Goal: Information Seeking & Learning: Learn about a topic

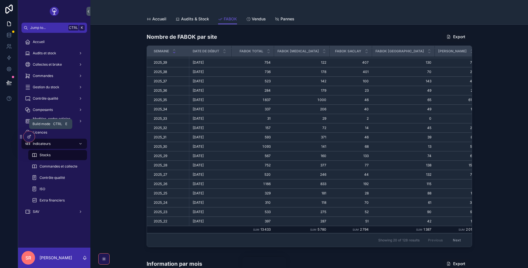
click at [27, 139] on icon at bounding box center [29, 136] width 5 height 5
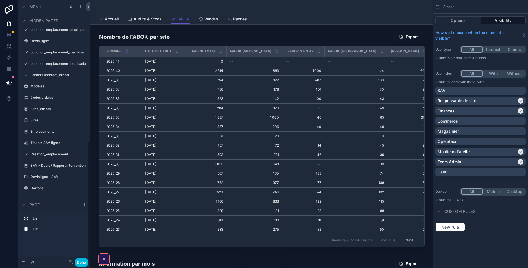
click at [29, 228] on div "List" at bounding box center [54, 228] width 66 height 9
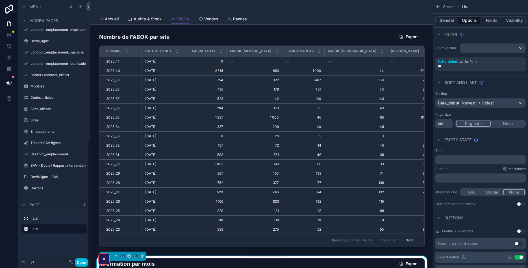
click at [0, 0] on icon "scrollable content" at bounding box center [0, 0] width 0 height 0
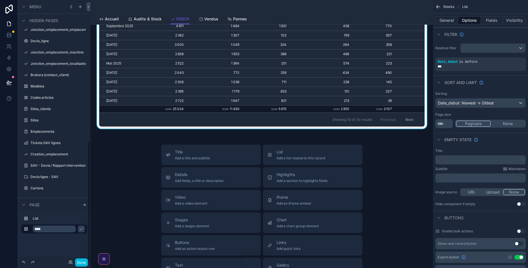
scroll to position [136, 0]
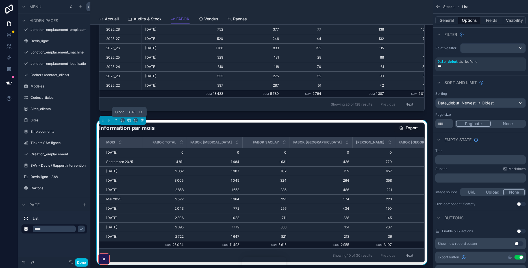
click at [128, 121] on icon "scrollable content" at bounding box center [129, 120] width 2 height 2
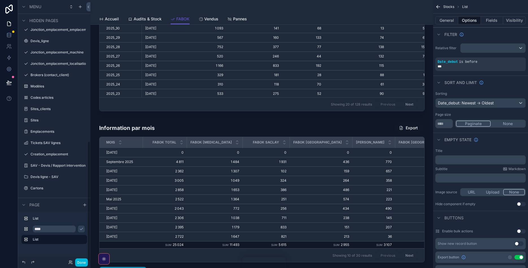
scroll to position [339, 0]
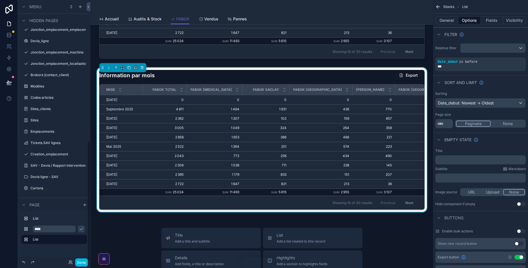
click at [135, 76] on h1 "Information par mois" at bounding box center [127, 76] width 56 height 8
click at [81, 259] on button "Done" at bounding box center [81, 262] width 13 height 8
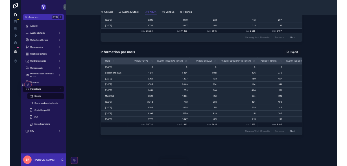
scroll to position [331, 0]
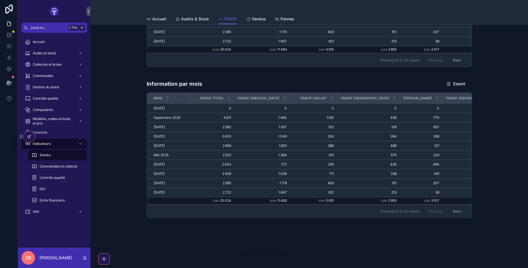
click at [28, 133] on div at bounding box center [28, 136] width 11 height 11
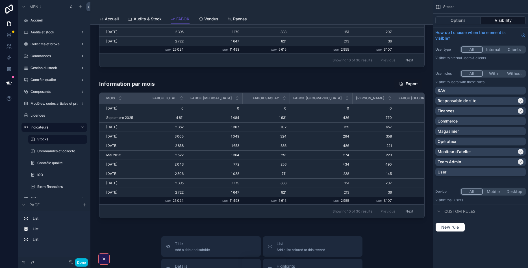
click at [144, 83] on div "scrollable content" at bounding box center [262, 149] width 334 height 146
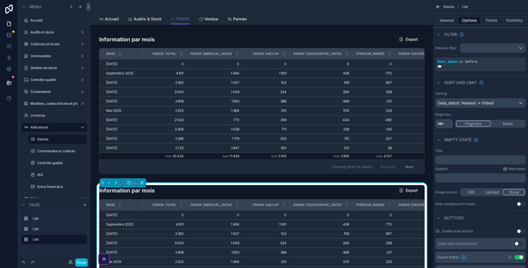
scroll to position [249, 0]
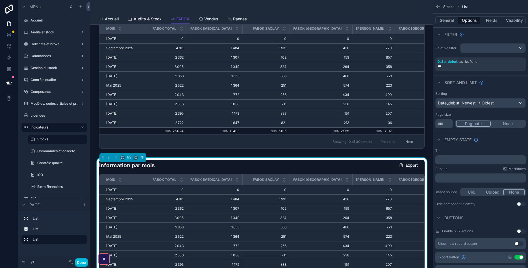
click at [241, 172] on div "Information par mois Export Mois FABOK Total FABOK Cap18 FABOK Saclay FABOK Mar…" at bounding box center [262, 230] width 326 height 140
click at [450, 18] on button "General" at bounding box center [447, 20] width 23 height 8
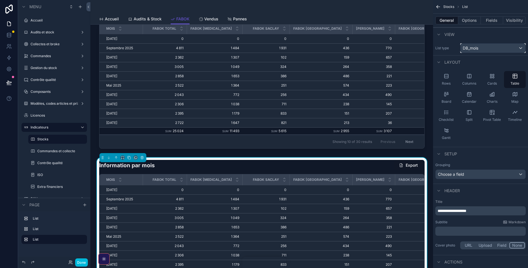
click at [480, 49] on div "DB_mois" at bounding box center [493, 48] width 65 height 9
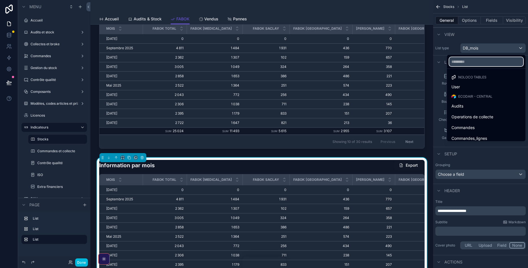
click at [479, 63] on input "text" at bounding box center [487, 61] width 74 height 9
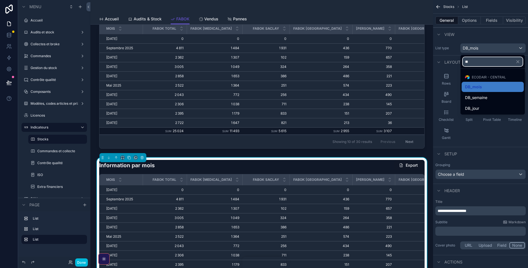
type input "**"
click at [482, 105] on div "DB_jour" at bounding box center [492, 108] width 55 height 7
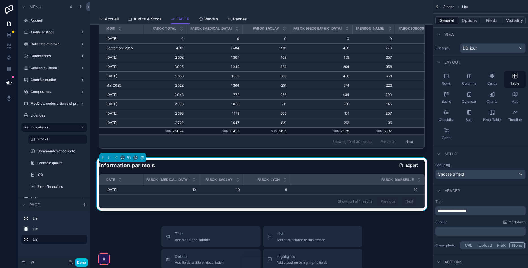
click at [465, 20] on button "Options" at bounding box center [470, 20] width 23 height 8
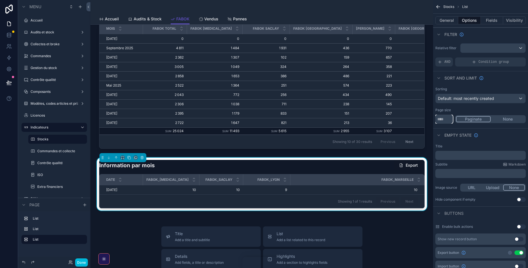
click at [447, 119] on input "**" at bounding box center [445, 119] width 18 height 9
type input "*"
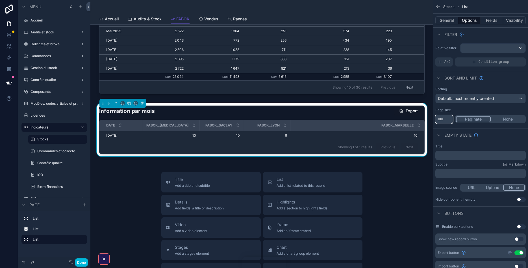
scroll to position [294, 0]
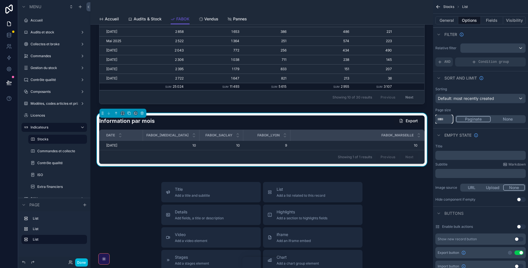
type input "**"
click at [504, 129] on div "Empty state" at bounding box center [480, 135] width 95 height 14
click at [492, 21] on button "Fields" at bounding box center [492, 20] width 23 height 8
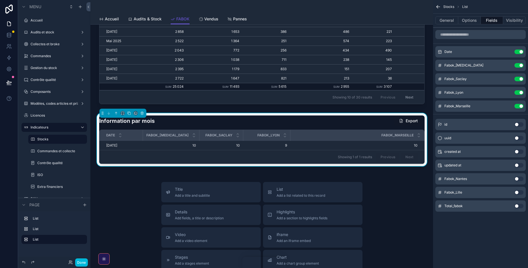
click at [519, 178] on button "Use setting" at bounding box center [519, 178] width 9 height 5
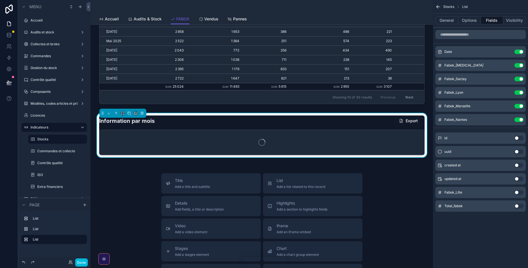
click at [518, 191] on button "Use setting" at bounding box center [519, 192] width 9 height 5
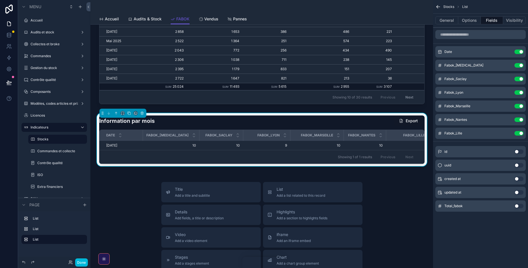
click at [518, 204] on button "Use setting" at bounding box center [519, 206] width 9 height 5
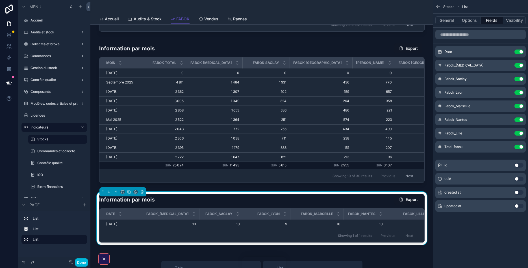
scroll to position [226, 0]
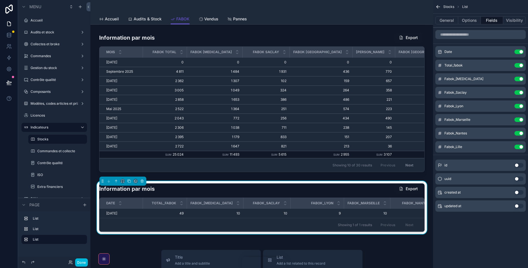
click at [0, 0] on icon "scrollable content" at bounding box center [0, 0] width 0 height 0
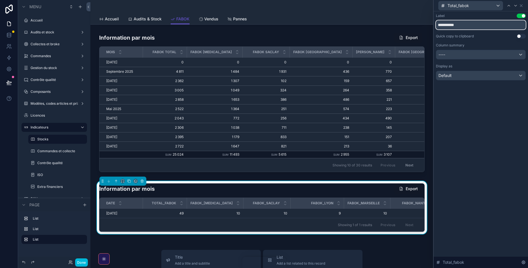
drag, startPoint x: 470, startPoint y: 25, endPoint x: 378, endPoint y: 33, distance: 92.5
click at [436, 29] on input "**********" at bounding box center [481, 24] width 90 height 9
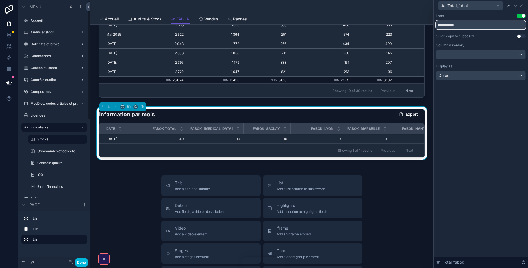
scroll to position [294, 0]
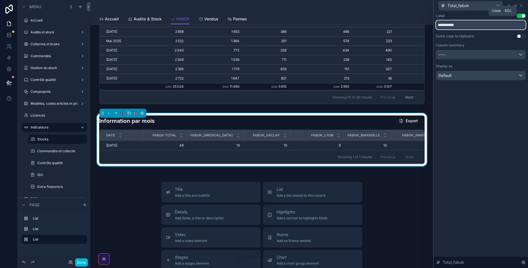
type input "**********"
click at [521, 6] on icon at bounding box center [521, 5] width 5 height 5
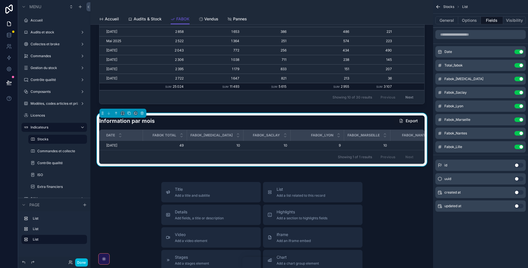
click at [0, 0] on icon "scrollable content" at bounding box center [0, 0] width 0 height 0
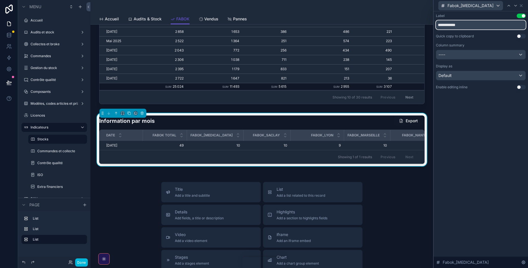
drag, startPoint x: 471, startPoint y: 27, endPoint x: 419, endPoint y: 25, distance: 51.8
click at [436, 25] on input "**********" at bounding box center [481, 24] width 90 height 9
paste input "text"
type input "**********"
click at [521, 6] on icon at bounding box center [521, 5] width 5 height 5
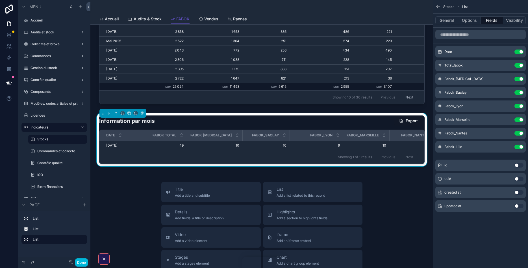
click at [0, 0] on icon "scrollable content" at bounding box center [0, 0] width 0 height 0
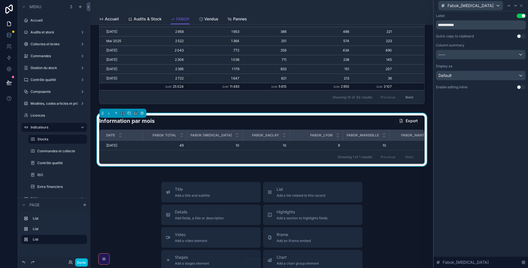
click at [524, 7] on div "Fabok_[MEDICAL_DATA]" at bounding box center [481, 5] width 90 height 11
click at [522, 5] on icon at bounding box center [521, 5] width 5 height 5
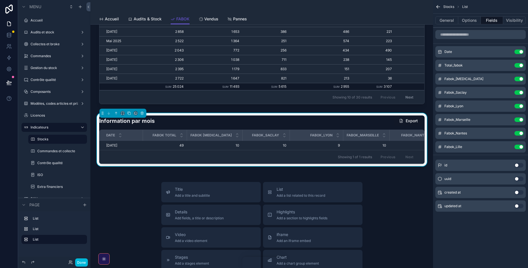
click at [0, 0] on icon "scrollable content" at bounding box center [0, 0] width 0 height 0
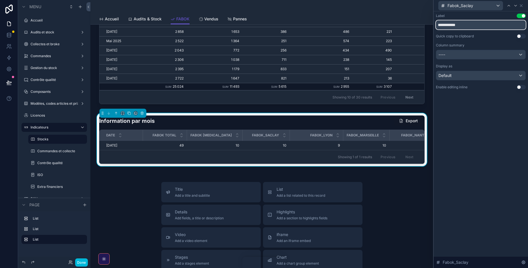
click at [453, 27] on input "**********" at bounding box center [481, 24] width 90 height 9
type input "**********"
click at [522, 5] on icon at bounding box center [521, 6] width 2 height 2
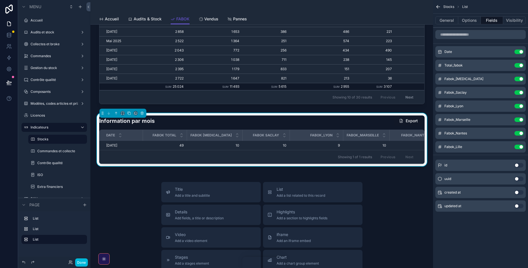
click at [0, 0] on icon "scrollable content" at bounding box center [0, 0] width 0 height 0
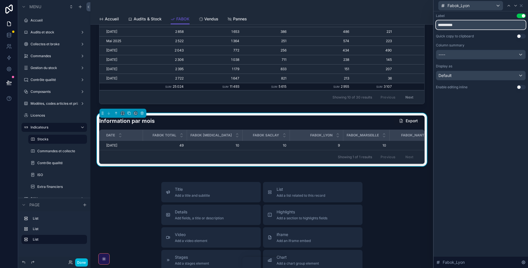
click at [453, 26] on input "**********" at bounding box center [481, 24] width 90 height 9
click at [452, 26] on input "**********" at bounding box center [481, 24] width 90 height 9
type input "**********"
click at [521, 6] on icon at bounding box center [521, 5] width 5 height 5
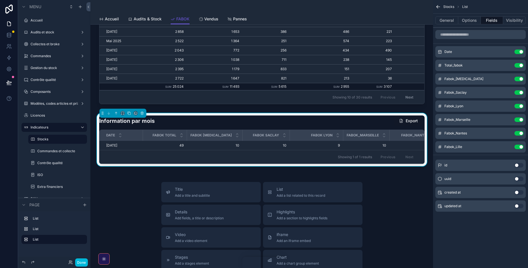
click at [0, 0] on icon "scrollable content" at bounding box center [0, 0] width 0 height 0
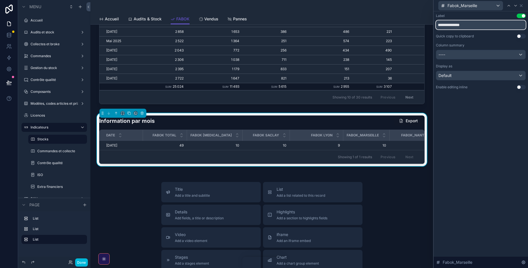
click at [452, 23] on input "**********" at bounding box center [481, 24] width 90 height 9
type input "**********"
click at [523, 5] on icon at bounding box center [521, 5] width 5 height 5
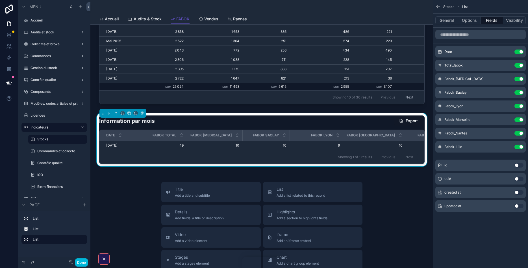
click at [0, 0] on icon "scrollable content" at bounding box center [0, 0] width 0 height 0
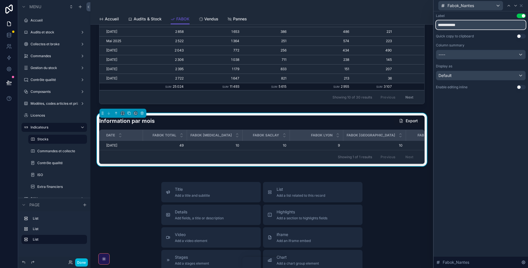
click at [452, 28] on input "**********" at bounding box center [481, 24] width 90 height 9
type input "**********"
click at [521, 5] on icon at bounding box center [521, 5] width 5 height 5
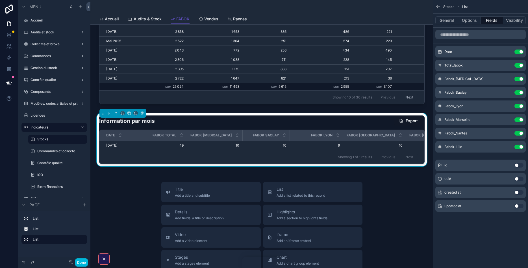
click at [0, 0] on icon "scrollable content" at bounding box center [0, 0] width 0 height 0
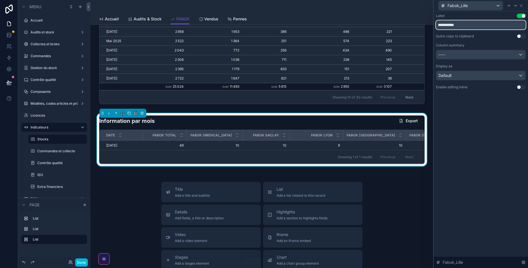
click at [452, 26] on input "**********" at bounding box center [481, 24] width 90 height 9
type input "**********"
click at [522, 7] on icon at bounding box center [521, 5] width 5 height 5
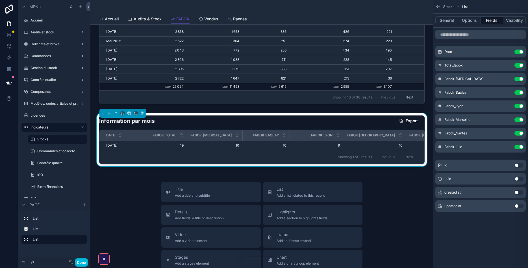
click at [79, 262] on button "Done" at bounding box center [81, 262] width 13 height 8
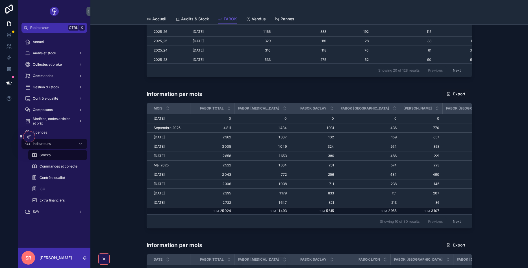
scroll to position [237, 0]
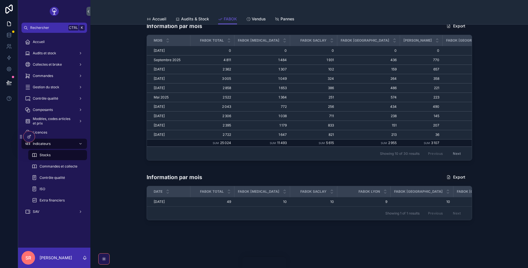
click at [31, 135] on icon at bounding box center [29, 136] width 5 height 5
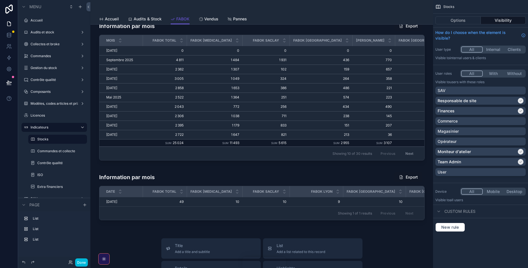
click at [317, 182] on div "scrollable content" at bounding box center [262, 196] width 334 height 55
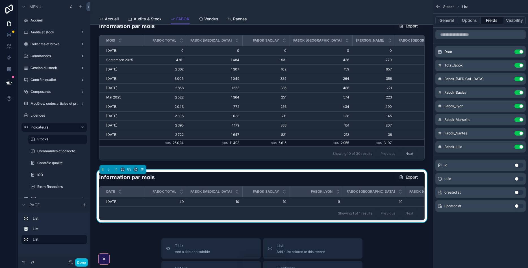
click at [451, 19] on button "General" at bounding box center [447, 20] width 23 height 8
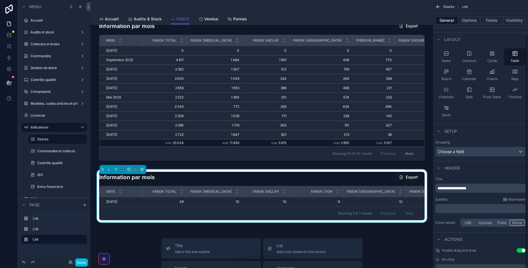
scroll to position [42, 0]
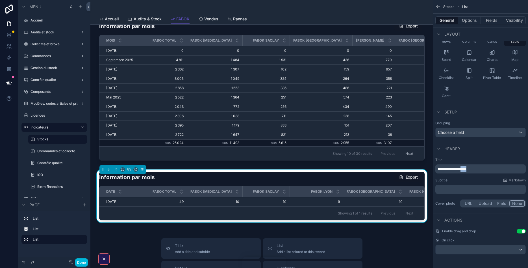
drag, startPoint x: 477, startPoint y: 167, endPoint x: 468, endPoint y: 168, distance: 9.1
click at [468, 168] on p "**********" at bounding box center [481, 169] width 87 height 6
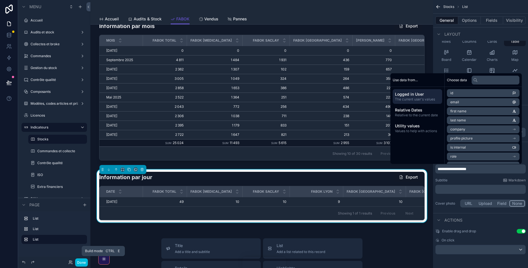
click at [81, 261] on button "Done" at bounding box center [81, 262] width 13 height 8
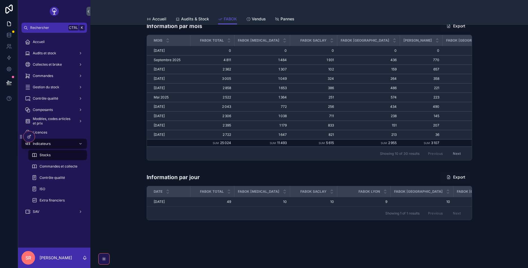
click at [29, 138] on icon at bounding box center [29, 136] width 5 height 5
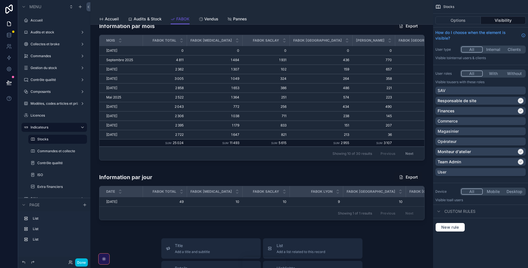
click at [232, 85] on div "scrollable content" at bounding box center [262, 91] width 334 height 146
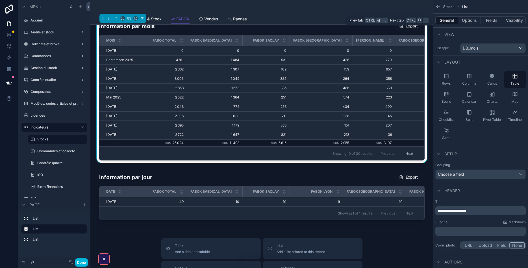
click at [471, 23] on button "Options" at bounding box center [470, 20] width 23 height 8
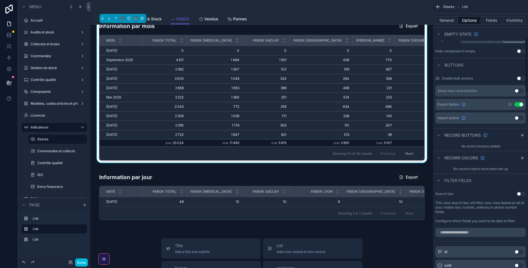
scroll to position [254, 0]
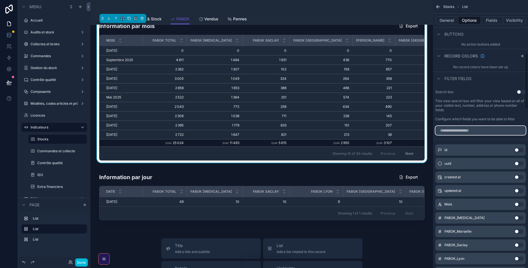
click at [470, 128] on input "scrollable content" at bounding box center [481, 130] width 90 height 9
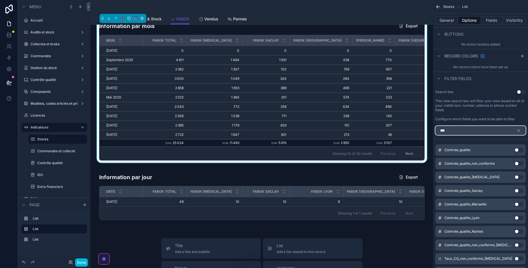
scroll to position [253, 0]
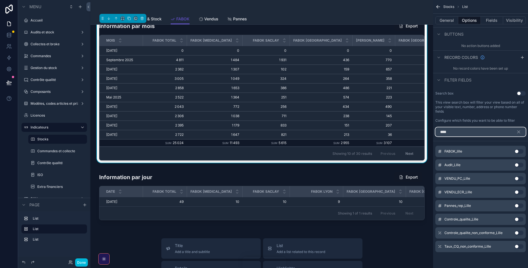
type input "****"
click at [517, 151] on button "Use setting" at bounding box center [519, 151] width 9 height 5
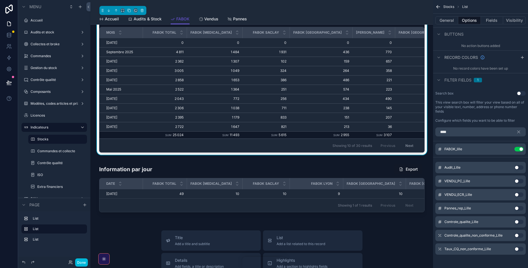
scroll to position [192, 0]
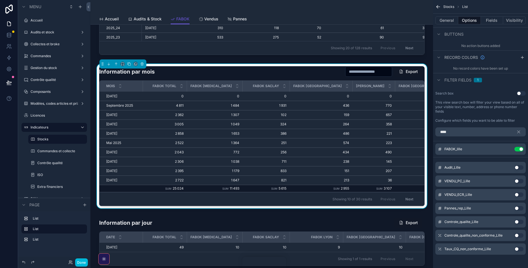
click at [453, 23] on button "General" at bounding box center [447, 20] width 23 height 8
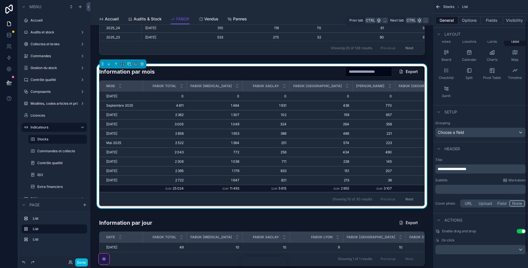
scroll to position [24, 0]
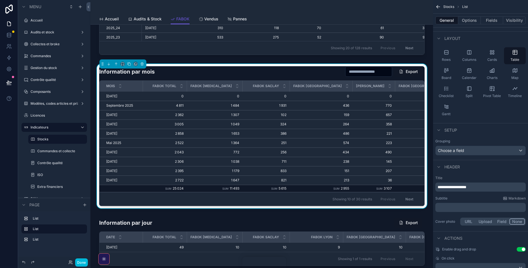
click at [470, 20] on button "Options" at bounding box center [470, 20] width 23 height 8
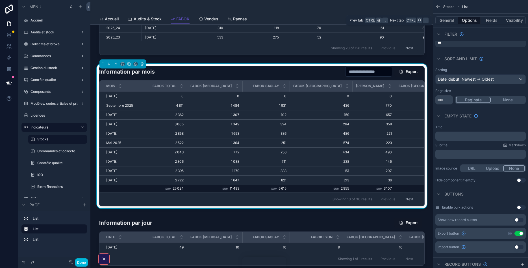
click at [489, 22] on button "Fields" at bounding box center [492, 20] width 23 height 8
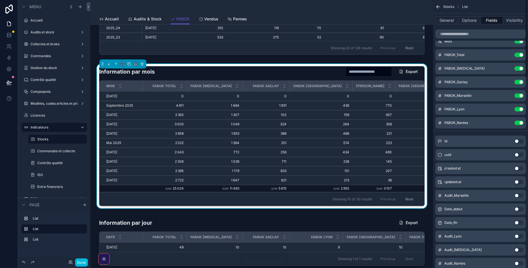
scroll to position [0, 0]
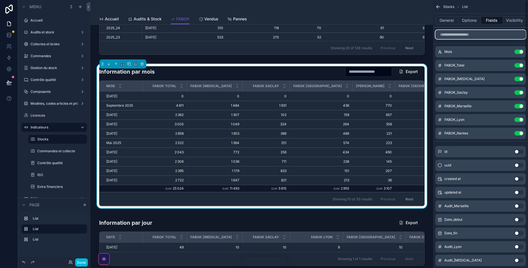
click at [478, 36] on input "scrollable content" at bounding box center [481, 34] width 90 height 9
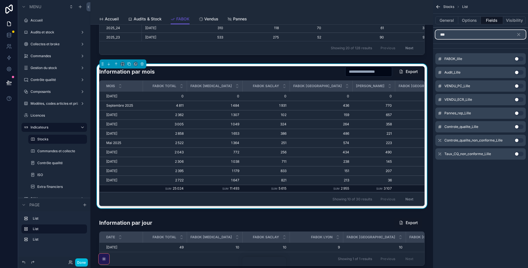
type input "***"
click at [517, 57] on button "Use setting" at bounding box center [519, 59] width 9 height 5
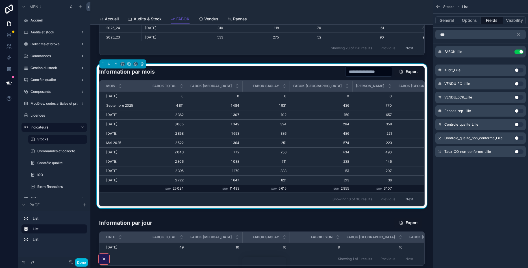
click at [0, 0] on icon "scrollable content" at bounding box center [0, 0] width 0 height 0
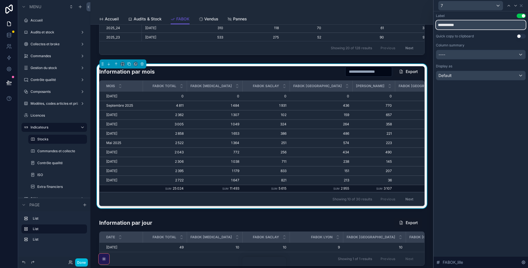
click at [453, 26] on input "**********" at bounding box center [481, 24] width 90 height 9
type input "**********"
click at [522, 5] on icon at bounding box center [521, 5] width 5 height 5
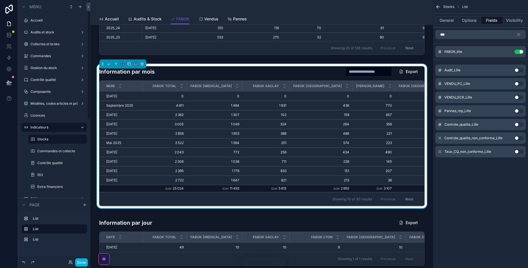
click at [81, 261] on button "Done" at bounding box center [81, 262] width 13 height 8
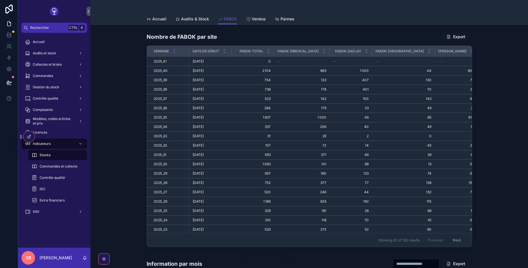
click at [29, 133] on div at bounding box center [28, 136] width 11 height 11
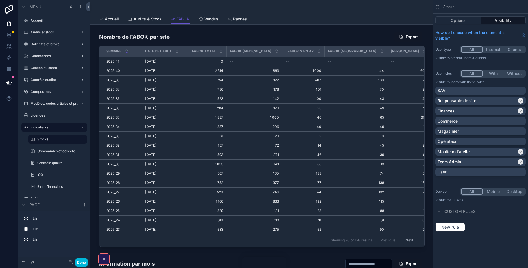
click at [367, 39] on div "scrollable content" at bounding box center [262, 140] width 334 height 222
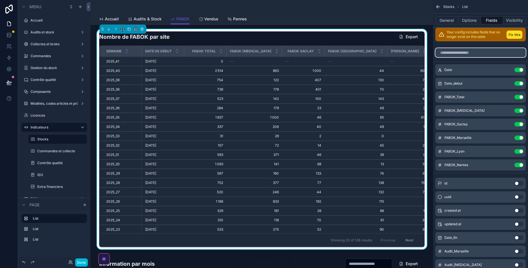
click at [463, 51] on input "scrollable content" at bounding box center [481, 52] width 90 height 9
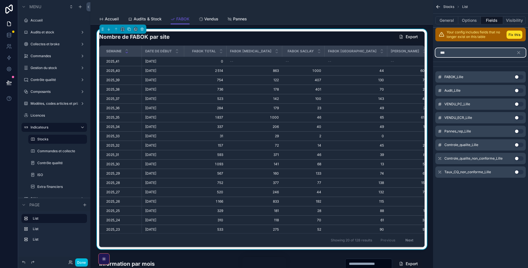
type input "***"
click at [519, 77] on button "Use setting" at bounding box center [519, 77] width 9 height 5
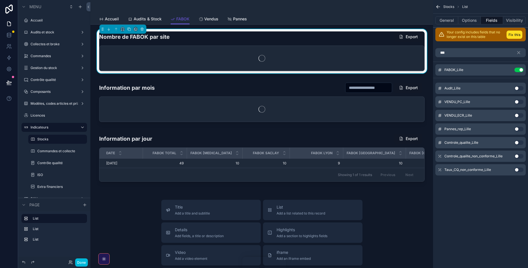
click at [0, 0] on icon "scrollable content" at bounding box center [0, 0] width 0 height 0
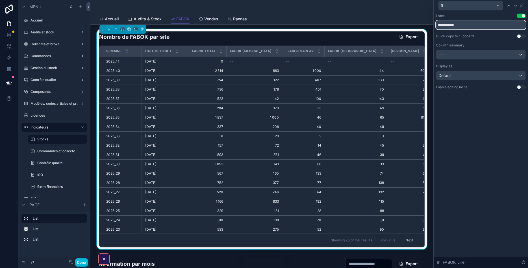
click at [454, 26] on input "**********" at bounding box center [481, 24] width 90 height 9
type input "**********"
click at [82, 262] on button "Done" at bounding box center [81, 262] width 13 height 8
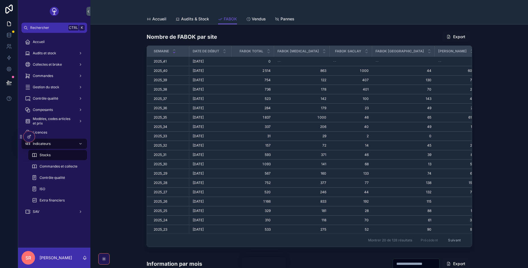
click at [57, 99] on span "Contrôle qualité" at bounding box center [45, 98] width 25 height 5
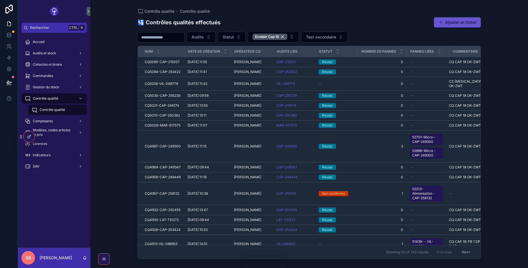
click at [207, 60] on span "06/10/2025 11:55" at bounding box center [198, 62] width 20 height 5
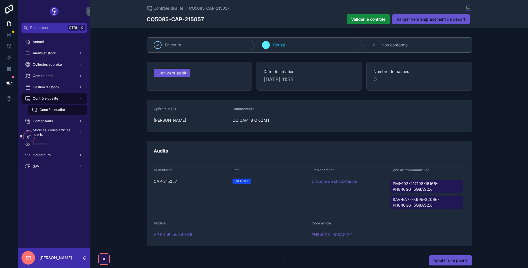
click at [61, 55] on div "Audits et stock" at bounding box center [54, 53] width 59 height 9
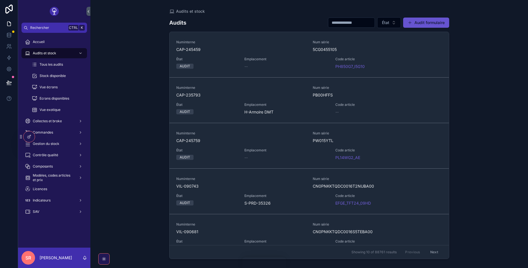
click at [236, 59] on span "État" at bounding box center [206, 59] width 61 height 5
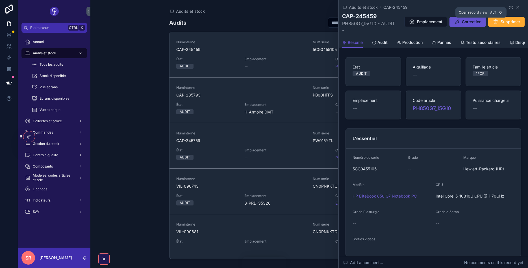
click at [511, 7] on icon "scrollable content" at bounding box center [511, 7] width 5 height 5
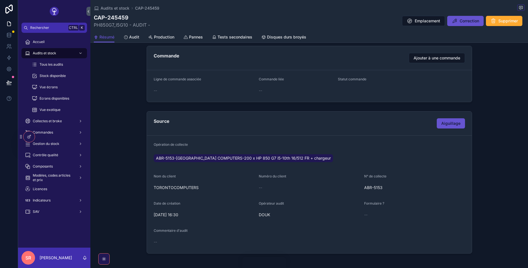
scroll to position [243, 0]
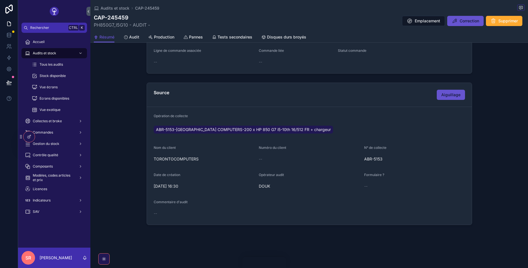
click at [135, 38] on span "Audit" at bounding box center [134, 37] width 10 height 6
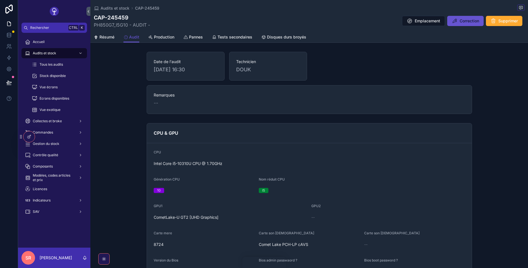
click at [158, 38] on span "Production" at bounding box center [164, 37] width 20 height 6
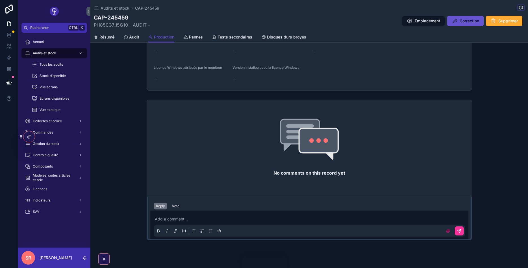
scroll to position [305, 0]
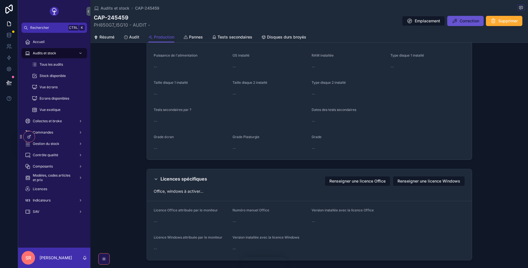
click at [136, 38] on span "Audit" at bounding box center [134, 37] width 10 height 6
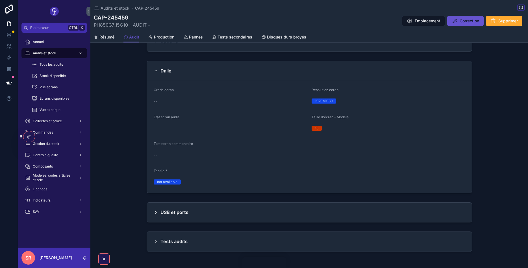
scroll to position [625, 0]
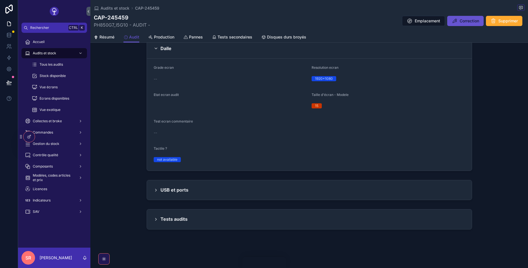
click at [216, 37] on icon "scrollable content" at bounding box center [214, 37] width 5 height 5
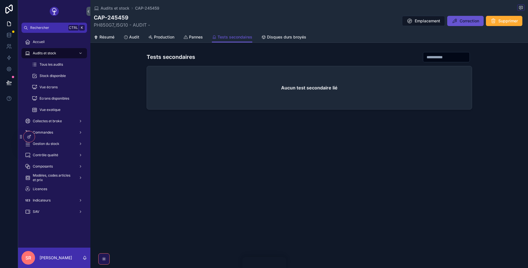
click at [189, 36] on div "Pannes" at bounding box center [193, 37] width 20 height 6
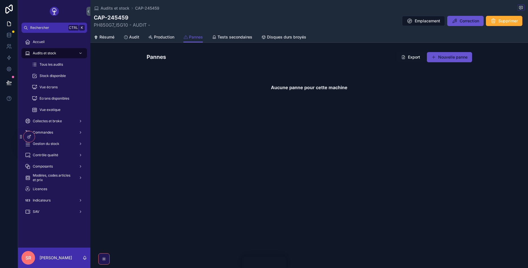
click at [285, 37] on span "Disques durs broyés" at bounding box center [286, 37] width 39 height 6
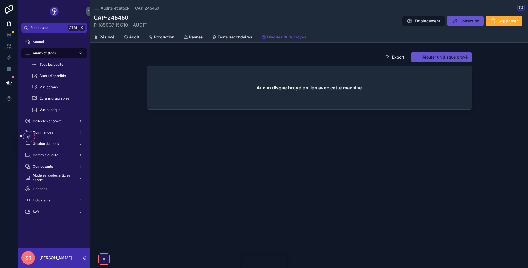
click at [158, 36] on span "Production" at bounding box center [164, 37] width 20 height 6
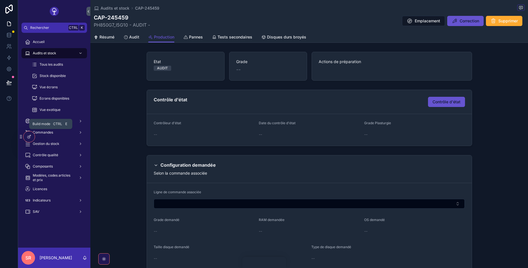
click at [31, 134] on div at bounding box center [28, 136] width 11 height 11
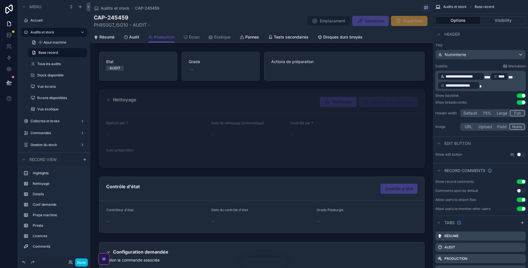
click at [161, 179] on div "scrollable content" at bounding box center [261, 204] width 343 height 61
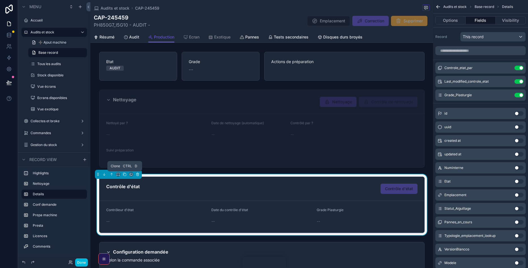
click at [126, 175] on icon "scrollable content" at bounding box center [125, 174] width 4 height 4
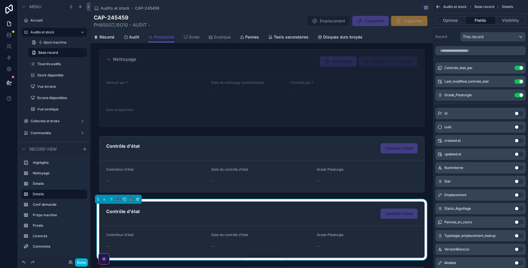
scroll to position [68, 0]
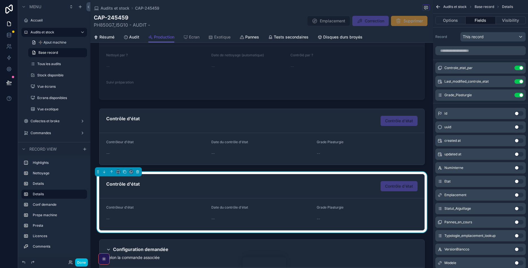
click at [161, 130] on div "scrollable content" at bounding box center [261, 136] width 343 height 61
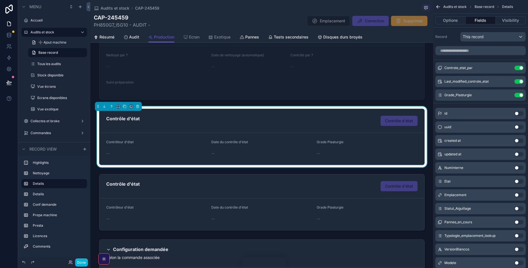
click at [457, 23] on button "Options" at bounding box center [451, 20] width 30 height 8
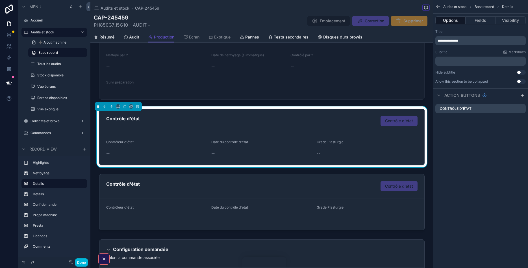
click at [472, 40] on p "**********" at bounding box center [481, 40] width 87 height 5
drag, startPoint x: 472, startPoint y: 40, endPoint x: 454, endPoint y: 42, distance: 17.9
click at [454, 42] on p "**********" at bounding box center [481, 40] width 87 height 5
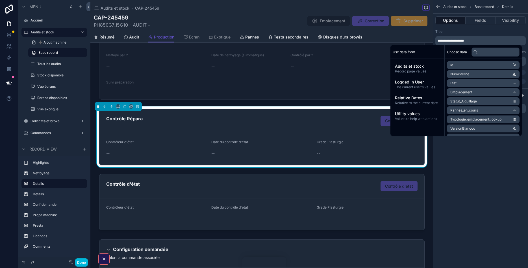
click at [469, 178] on div "**********" at bounding box center [480, 134] width 95 height 268
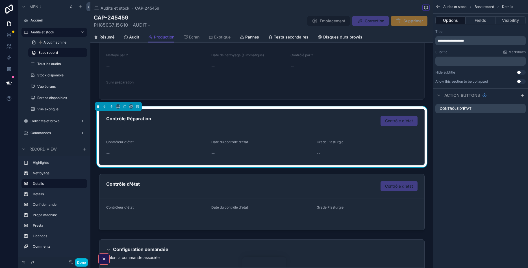
click at [476, 18] on button "Fields" at bounding box center [481, 20] width 30 height 8
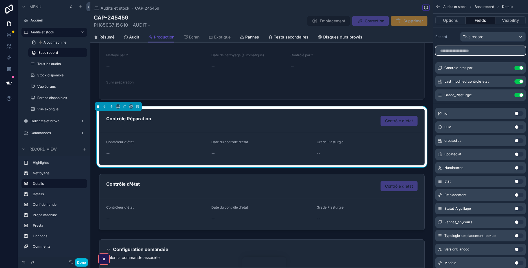
click at [479, 55] on input "scrollable content" at bounding box center [481, 50] width 90 height 9
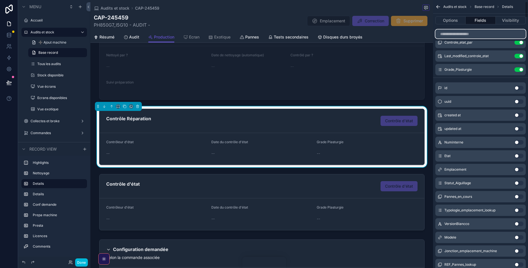
scroll to position [0, 0]
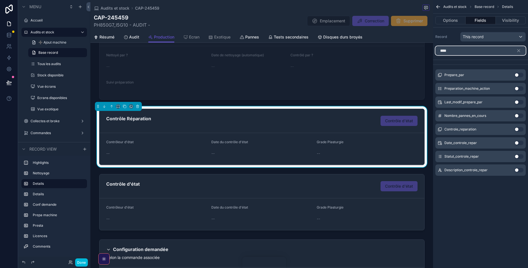
type input "****"
click at [517, 130] on button "Use setting" at bounding box center [519, 129] width 9 height 5
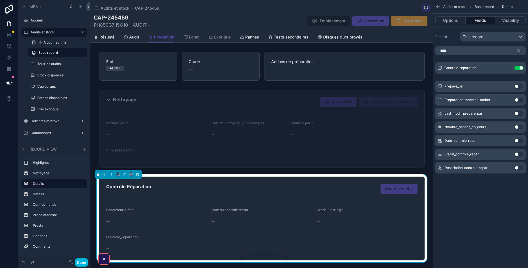
click at [517, 155] on button "Use setting" at bounding box center [519, 154] width 9 height 5
click at [518, 169] on button "Use setting" at bounding box center [519, 167] width 9 height 5
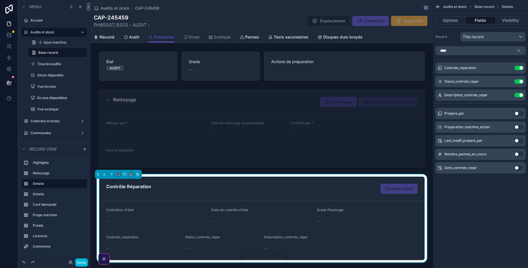
click at [517, 168] on button "Use setting" at bounding box center [519, 167] width 9 height 5
click at [0, 0] on icon "scrollable content" at bounding box center [0, 0] width 0 height 0
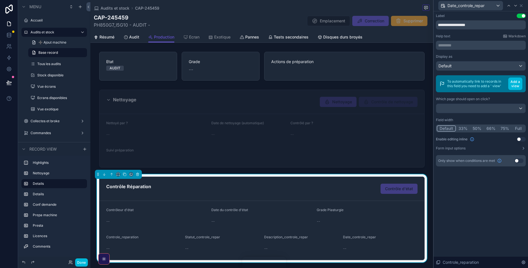
click at [523, 6] on icon at bounding box center [521, 5] width 5 height 5
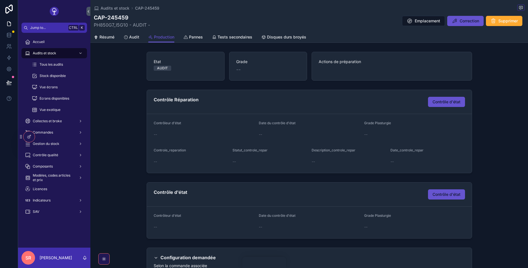
click at [25, 135] on div at bounding box center [28, 136] width 11 height 11
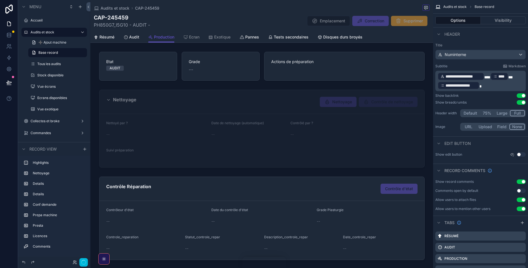
click at [230, 203] on div "scrollable content" at bounding box center [261, 218] width 343 height 88
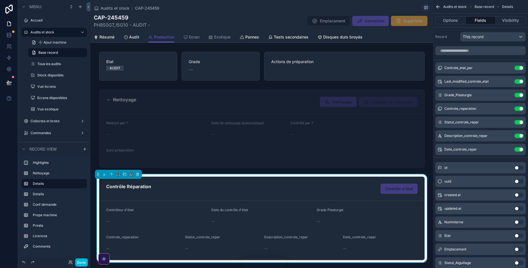
click at [0, 0] on icon "scrollable content" at bounding box center [0, 0] width 0 height 0
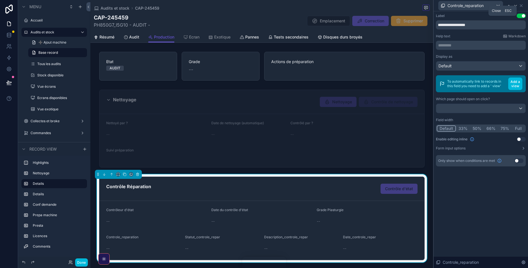
click at [522, 3] on icon at bounding box center [521, 5] width 5 height 5
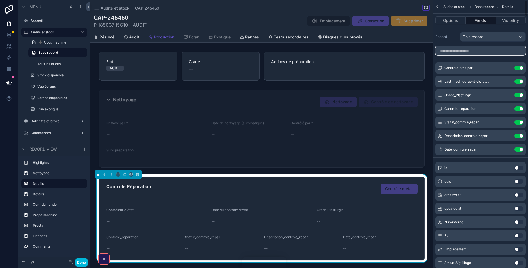
click at [485, 53] on input "scrollable content" at bounding box center [481, 50] width 90 height 9
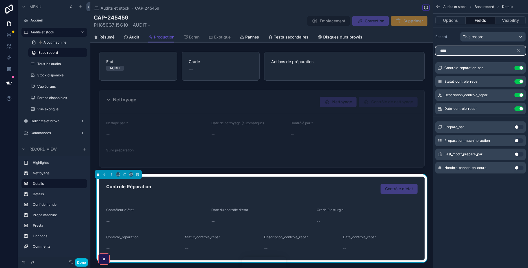
drag, startPoint x: 467, startPoint y: 50, endPoint x: 433, endPoint y: 50, distance: 34.2
click at [436, 50] on input "****" at bounding box center [481, 50] width 90 height 9
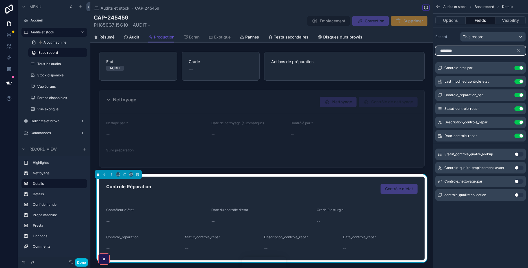
type input "********"
click at [519, 49] on icon "scrollable content" at bounding box center [519, 50] width 5 height 5
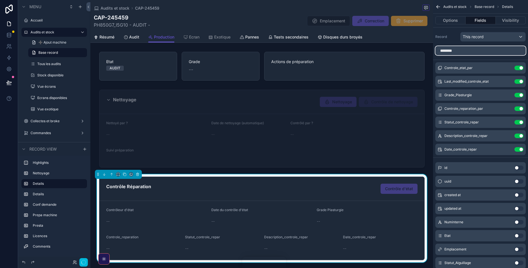
click at [519, 49] on input "********" at bounding box center [481, 50] width 90 height 9
click at [520, 68] on button "Use setting" at bounding box center [519, 68] width 9 height 5
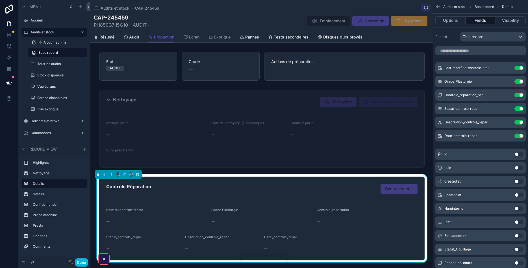
click at [520, 68] on button "Use setting" at bounding box center [519, 68] width 9 height 5
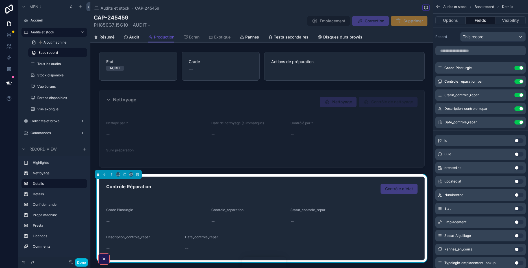
click at [520, 68] on button "Use setting" at bounding box center [519, 68] width 9 height 5
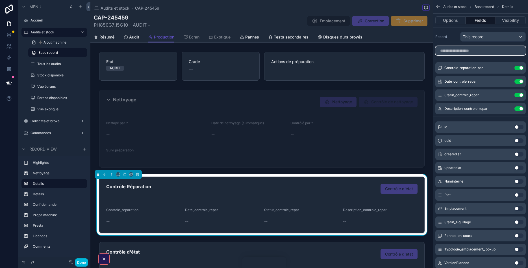
click at [463, 51] on input "scrollable content" at bounding box center [481, 50] width 90 height 9
type input "*"
click at [0, 0] on button "scrollable content" at bounding box center [0, 0] width 0 height 0
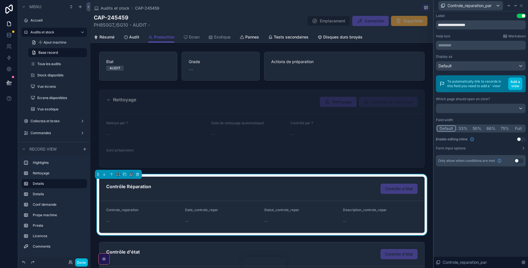
click at [477, 124] on div "Field width Default 33% 50% 66% 75% Full" at bounding box center [481, 125] width 90 height 15
click at [477, 128] on button "50%" at bounding box center [477, 128] width 14 height 6
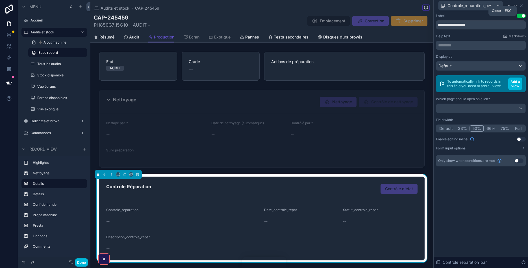
click at [520, 6] on icon at bounding box center [521, 5] width 5 height 5
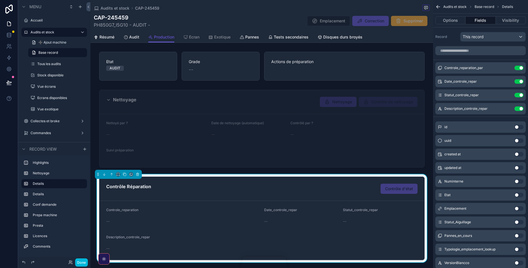
click at [0, 0] on icon "scrollable content" at bounding box center [0, 0] width 0 height 0
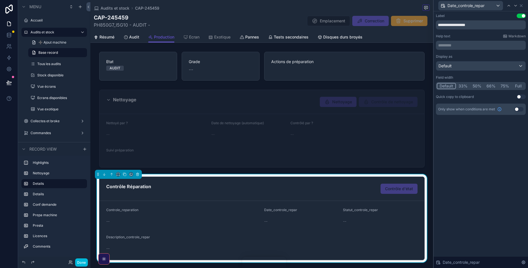
click at [476, 85] on button "50%" at bounding box center [477, 86] width 14 height 6
click at [523, 4] on icon at bounding box center [521, 5] width 5 height 5
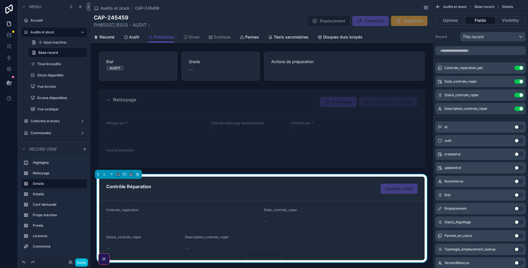
click at [0, 0] on icon "scrollable content" at bounding box center [0, 0] width 0 height 0
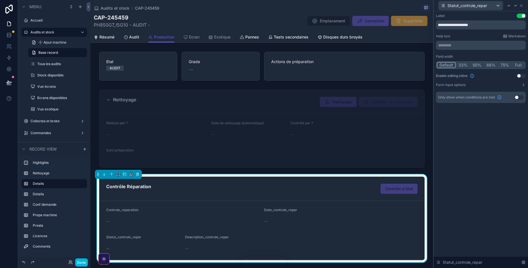
click at [475, 65] on button "50%" at bounding box center [477, 65] width 14 height 6
click at [522, 6] on icon at bounding box center [521, 5] width 5 height 5
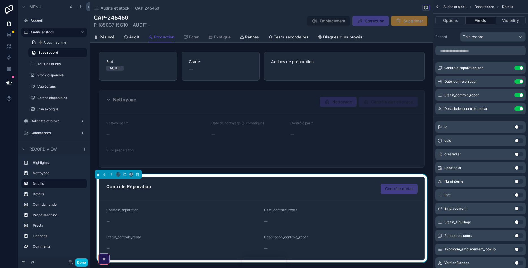
click at [0, 0] on icon "scrollable content" at bounding box center [0, 0] width 0 height 0
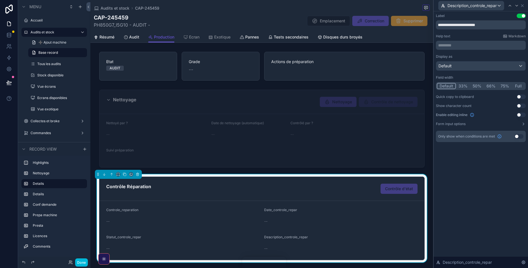
click at [478, 86] on button "50%" at bounding box center [477, 86] width 14 height 6
click at [525, 6] on icon at bounding box center [522, 5] width 5 height 5
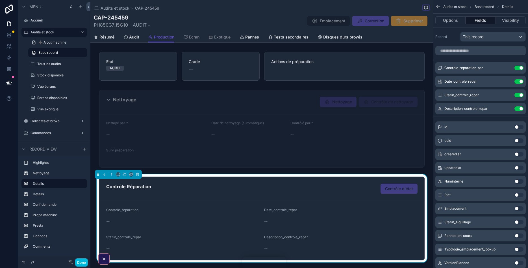
click at [0, 0] on icon "scrollable content" at bounding box center [0, 0] width 0 height 0
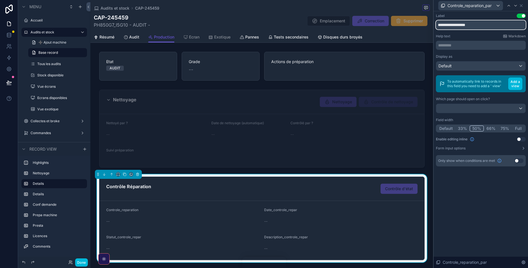
click at [490, 24] on input "**********" at bounding box center [481, 24] width 90 height 9
click at [456, 26] on input "**********" at bounding box center [481, 24] width 90 height 9
click at [463, 28] on input "**********" at bounding box center [481, 24] width 90 height 9
click at [469, 27] on input "**********" at bounding box center [481, 24] width 90 height 9
type input "**********"
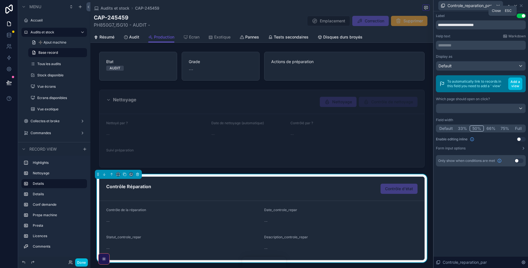
click at [522, 5] on icon at bounding box center [521, 5] width 5 height 5
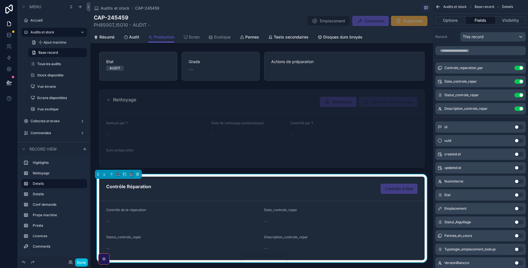
click at [0, 0] on icon "scrollable content" at bounding box center [0, 0] width 0 height 0
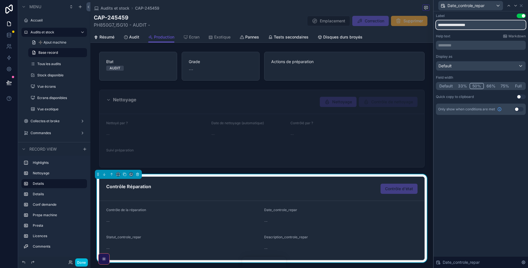
drag, startPoint x: 477, startPoint y: 25, endPoint x: 447, endPoint y: 25, distance: 30.0
click at [447, 25] on input "**********" at bounding box center [481, 24] width 90 height 9
click at [458, 24] on input "**********" at bounding box center [481, 24] width 90 height 9
click at [457, 27] on input "**********" at bounding box center [481, 24] width 90 height 9
click at [465, 25] on input "**********" at bounding box center [481, 24] width 90 height 9
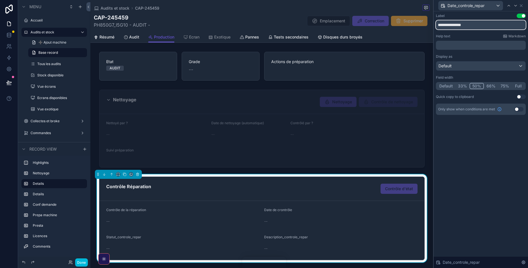
click at [473, 24] on input "**********" at bounding box center [481, 24] width 90 height 9
type input "**********"
click at [522, 3] on icon at bounding box center [521, 5] width 5 height 5
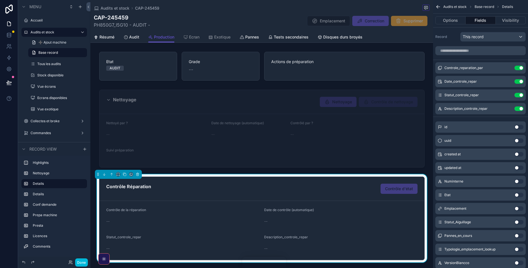
click at [0, 0] on icon "scrollable content" at bounding box center [0, 0] width 0 height 0
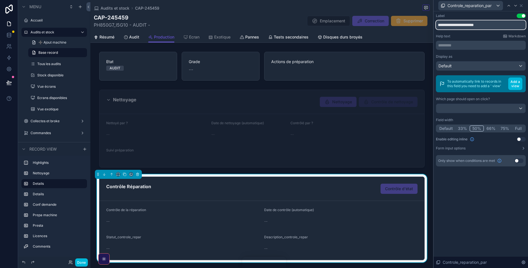
drag, startPoint x: 492, startPoint y: 22, endPoint x: 453, endPoint y: 22, distance: 39.6
click at [453, 22] on input "**********" at bounding box center [481, 24] width 90 height 9
type input "**********"
click at [522, 4] on icon at bounding box center [521, 5] width 5 height 5
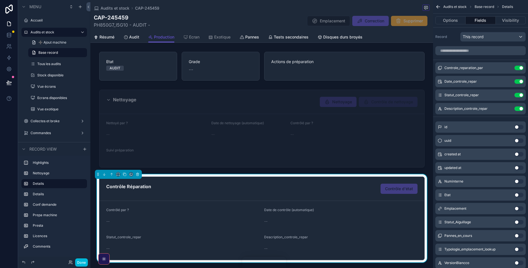
click at [0, 0] on icon "scrollable content" at bounding box center [0, 0] width 0 height 0
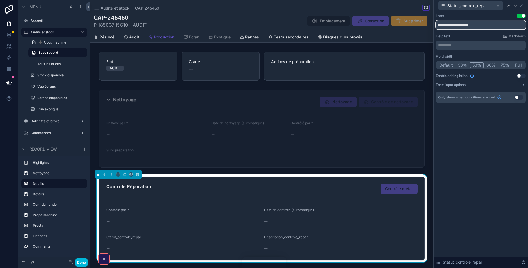
click at [453, 27] on input "**********" at bounding box center [481, 24] width 90 height 9
click at [450, 26] on input "**********" at bounding box center [481, 24] width 90 height 9
click at [461, 24] on input "**********" at bounding box center [481, 24] width 90 height 9
click at [462, 24] on input "**********" at bounding box center [481, 24] width 90 height 9
click at [467, 25] on input "**********" at bounding box center [481, 24] width 90 height 9
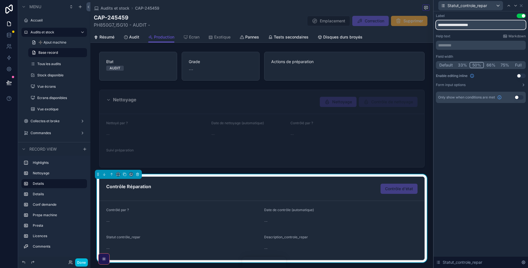
click at [468, 25] on input "**********" at bounding box center [481, 24] width 90 height 9
click at [478, 24] on input "**********" at bounding box center [481, 24] width 90 height 9
click at [468, 24] on input "**********" at bounding box center [481, 24] width 90 height 9
click at [450, 24] on input "**********" at bounding box center [481, 24] width 90 height 9
click at [485, 26] on input "**********" at bounding box center [481, 24] width 90 height 9
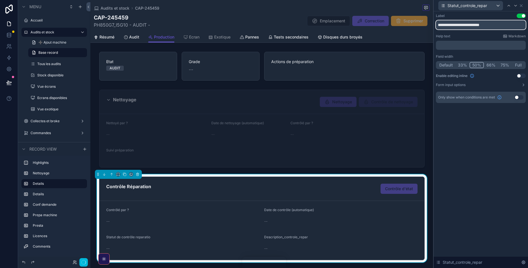
click at [478, 26] on input "**********" at bounding box center [481, 24] width 90 height 9
click at [476, 24] on input "**********" at bounding box center [481, 24] width 90 height 9
type input "**********"
click at [521, 7] on icon at bounding box center [521, 5] width 5 height 5
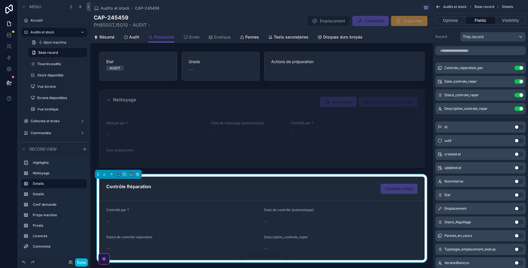
click at [0, 0] on icon "scrollable content" at bounding box center [0, 0] width 0 height 0
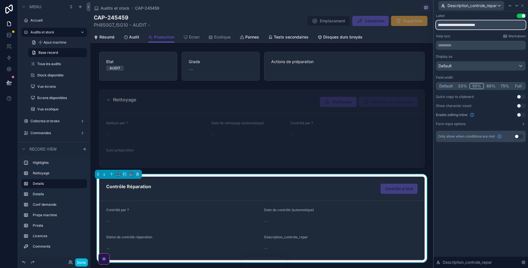
drag, startPoint x: 489, startPoint y: 27, endPoint x: 460, endPoint y: 27, distance: 29.4
click at [460, 27] on input "**********" at bounding box center [481, 24] width 90 height 9
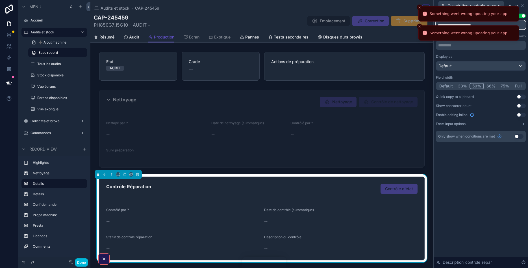
type input "**********"
click at [420, 8] on icon "Close toast" at bounding box center [419, 7] width 3 height 3
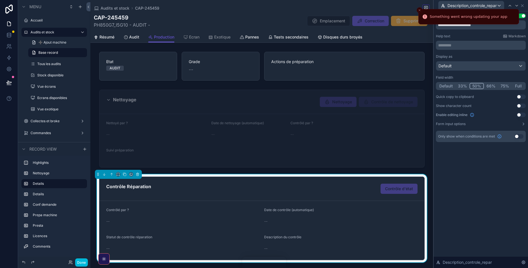
click at [420, 8] on button "Close toast" at bounding box center [420, 10] width 6 height 6
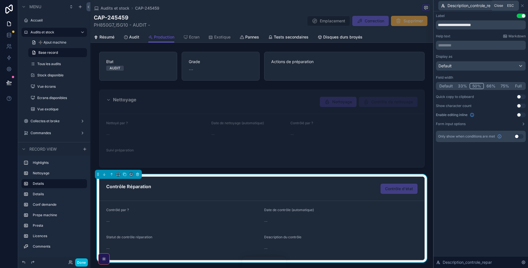
click at [523, 6] on icon at bounding box center [522, 5] width 5 height 5
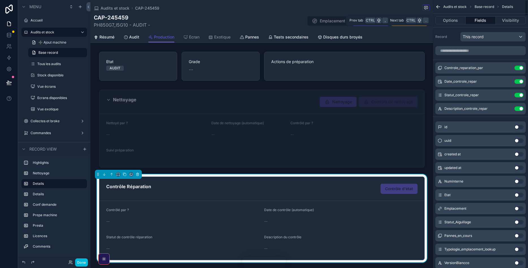
click at [457, 21] on button "Options" at bounding box center [451, 20] width 30 height 8
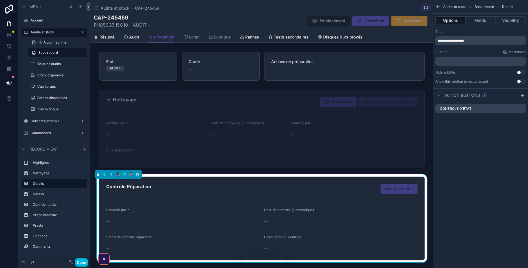
click at [0, 0] on icon "scrollable content" at bounding box center [0, 0] width 0 height 0
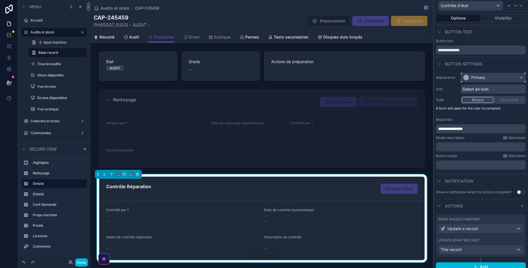
click at [480, 77] on div "Primary" at bounding box center [479, 78] width 14 height 6
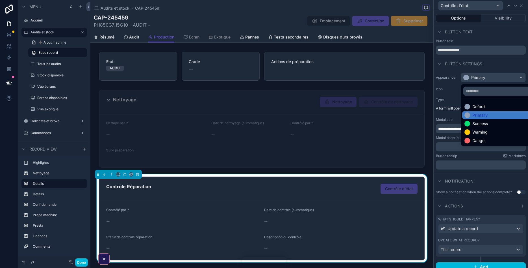
click at [447, 96] on div at bounding box center [481, 134] width 94 height 268
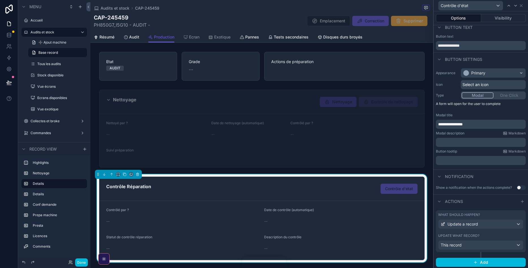
scroll to position [6, 0]
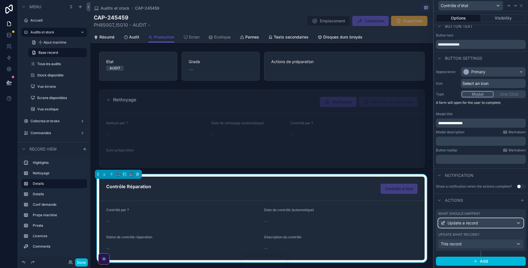
click at [491, 225] on div "Update a record" at bounding box center [481, 222] width 85 height 9
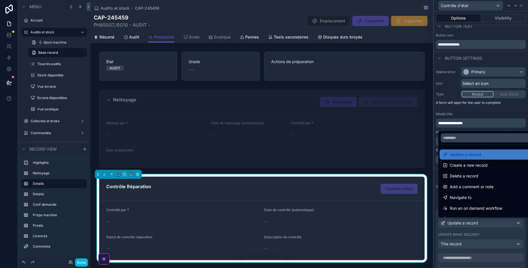
click at [491, 224] on div at bounding box center [481, 134] width 94 height 268
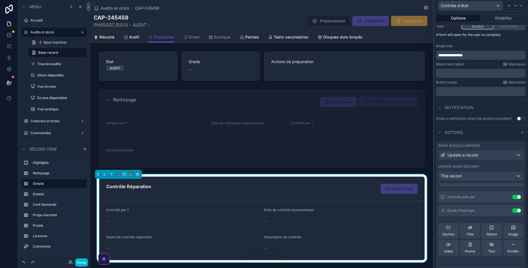
scroll to position [0, 0]
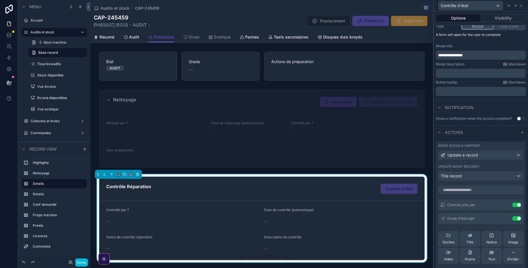
click at [0, 0] on icon at bounding box center [0, 0] width 0 height 0
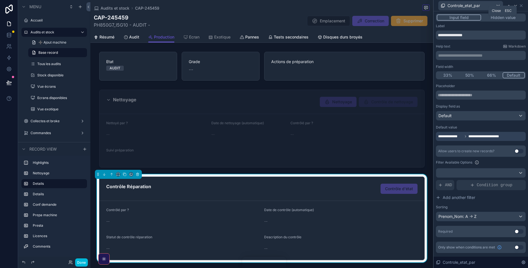
click at [520, 6] on icon at bounding box center [521, 5] width 5 height 5
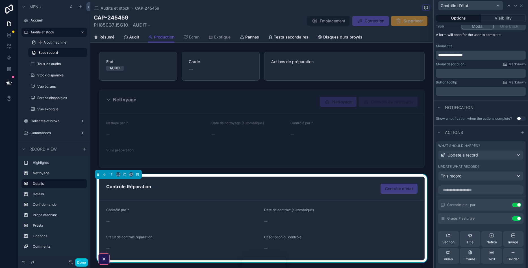
click at [515, 205] on button "Use setting" at bounding box center [517, 204] width 9 height 5
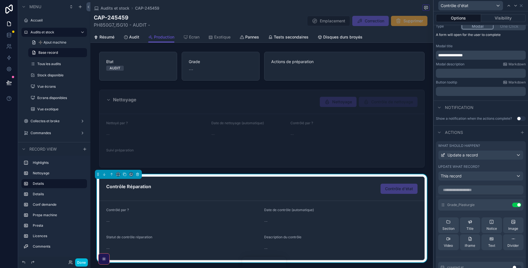
click at [515, 205] on button "Use setting" at bounding box center [517, 204] width 9 height 5
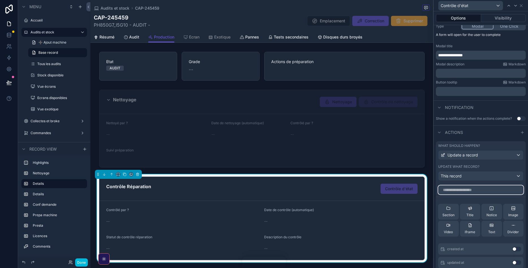
click at [469, 189] on input "text" at bounding box center [480, 189] width 85 height 9
type input "******"
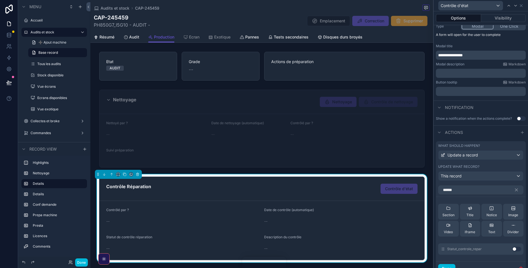
click at [517, 249] on button "Use setting" at bounding box center [517, 249] width 9 height 5
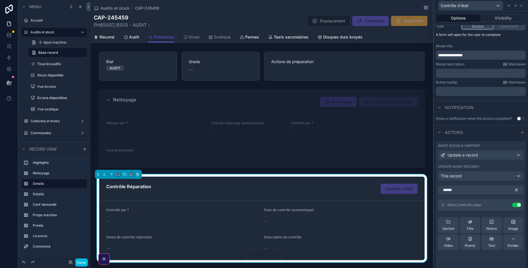
click at [518, 189] on icon "button" at bounding box center [516, 189] width 5 height 5
click at [497, 189] on input "text" at bounding box center [480, 189] width 85 height 9
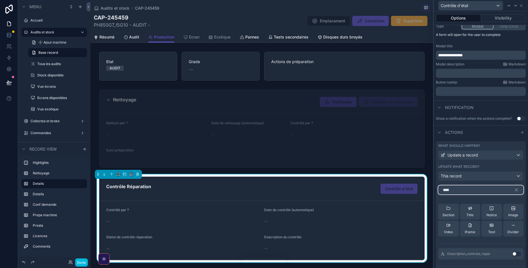
type input "****"
click at [516, 252] on button "Use setting" at bounding box center [517, 253] width 9 height 5
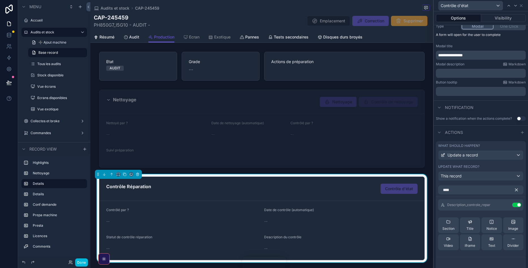
click at [518, 189] on icon "button" at bounding box center [516, 189] width 5 height 5
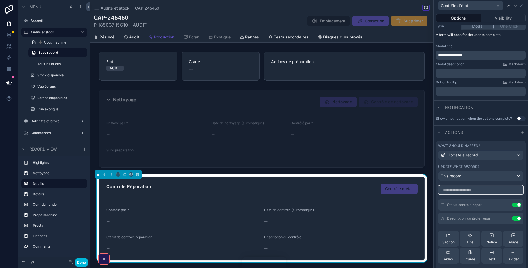
click at [480, 192] on input "text" at bounding box center [480, 189] width 85 height 9
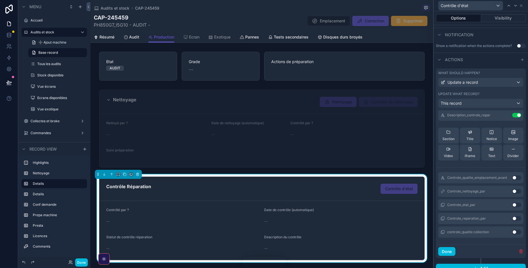
scroll to position [153, 0]
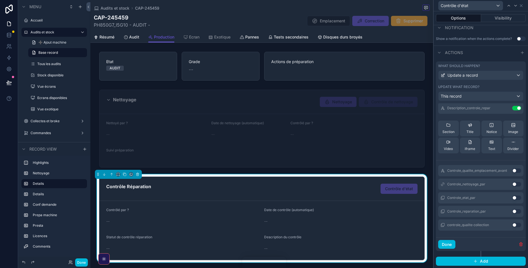
type input "*****"
click at [514, 209] on button "Use setting" at bounding box center [517, 211] width 9 height 5
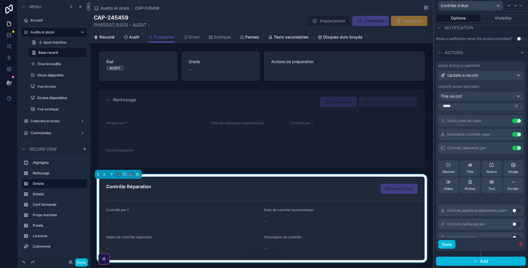
scroll to position [0, 0]
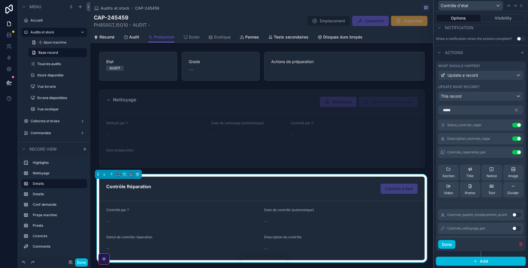
click at [0, 0] on icon at bounding box center [0, 0] width 0 height 0
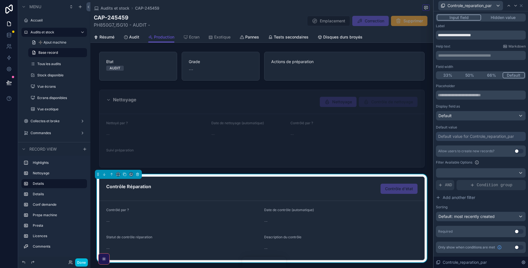
click at [492, 16] on button "Hidden value" at bounding box center [503, 17] width 44 height 6
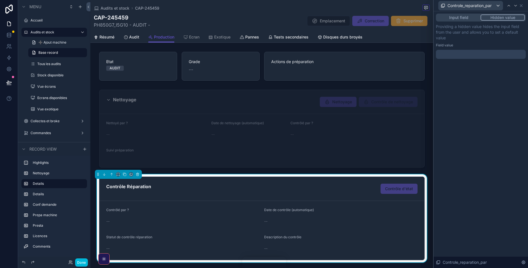
click at [450, 55] on div at bounding box center [481, 54] width 90 height 9
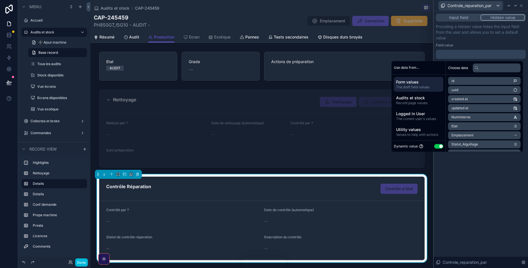
click at [437, 144] on button "Use setting" at bounding box center [439, 146] width 9 height 5
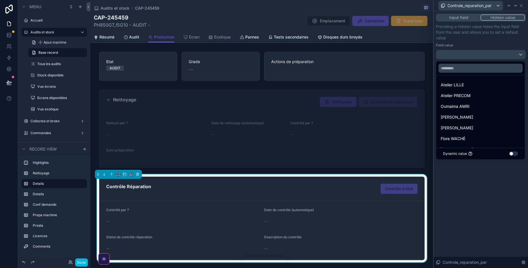
click at [514, 152] on button "Use setting" at bounding box center [513, 153] width 9 height 5
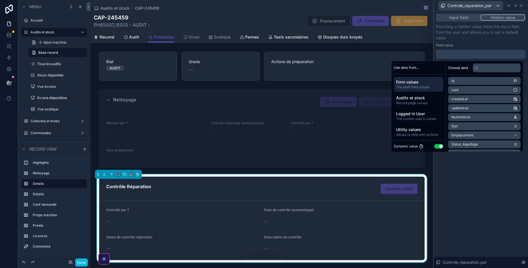
click at [416, 113] on span "Logged in User" at bounding box center [418, 114] width 45 height 6
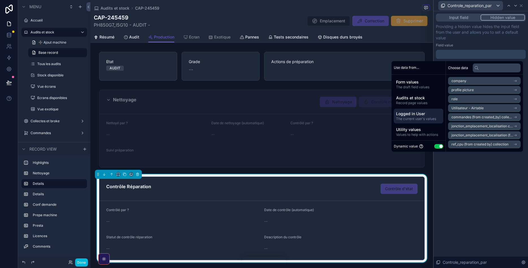
click at [416, 113] on span "Logged in User" at bounding box center [418, 114] width 45 height 6
click at [435, 114] on span "Logged in User" at bounding box center [418, 114] width 45 height 6
click at [470, 107] on span "Utilisateur - Airtable" at bounding box center [468, 108] width 32 height 5
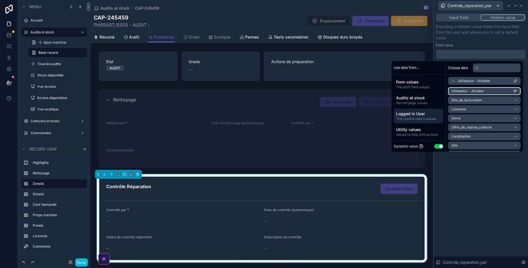
click at [477, 92] on span "Utilisateur - Airtable" at bounding box center [468, 91] width 32 height 5
click at [478, 171] on div "**********" at bounding box center [481, 139] width 94 height 256
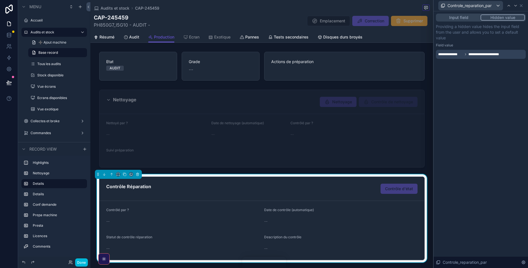
click at [306, 97] on div "scrollable content" at bounding box center [261, 128] width 343 height 82
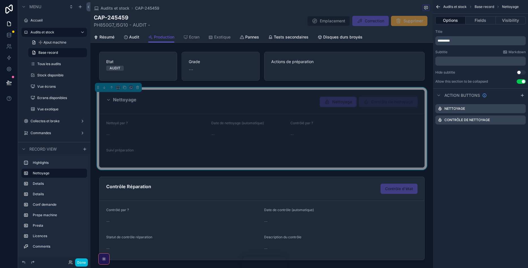
click at [0, 0] on icon "scrollable content" at bounding box center [0, 0] width 0 height 0
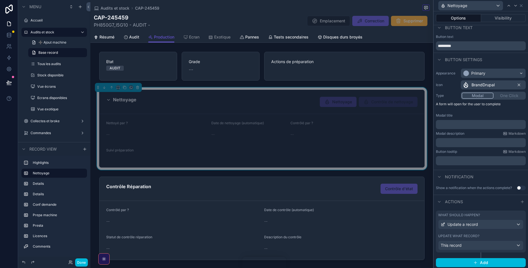
scroll to position [6, 0]
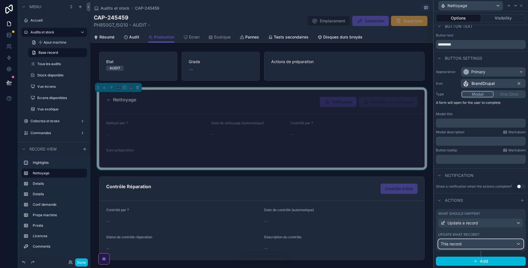
click at [494, 245] on div "This record" at bounding box center [481, 243] width 85 height 9
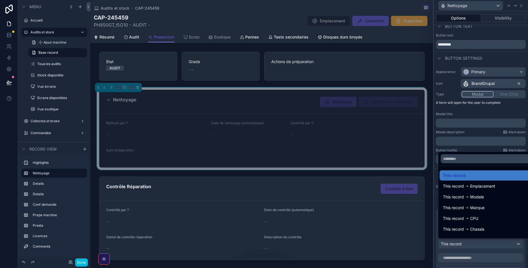
click at [455, 112] on div at bounding box center [481, 134] width 94 height 268
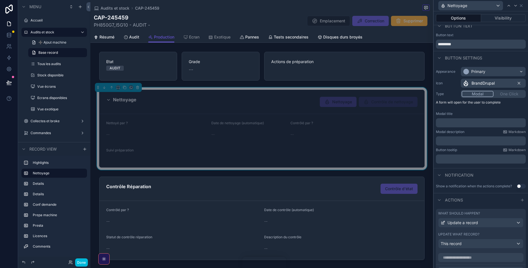
scroll to position [0, 0]
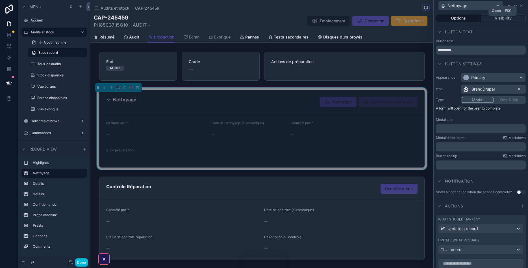
click at [522, 6] on icon at bounding box center [521, 5] width 5 height 5
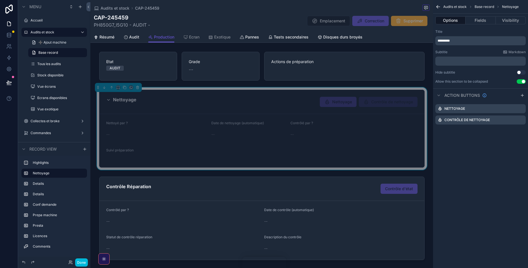
click at [0, 0] on icon "scrollable content" at bounding box center [0, 0] width 0 height 0
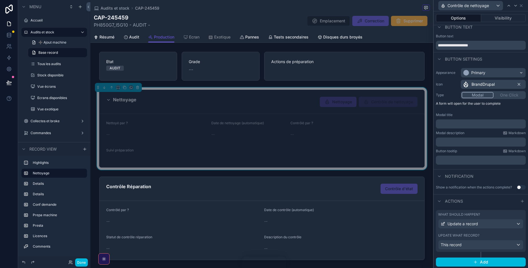
scroll to position [6, 0]
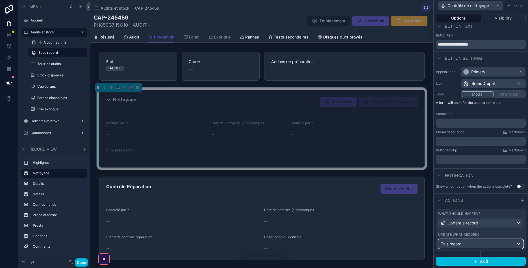
click at [497, 241] on div "This record" at bounding box center [481, 243] width 85 height 9
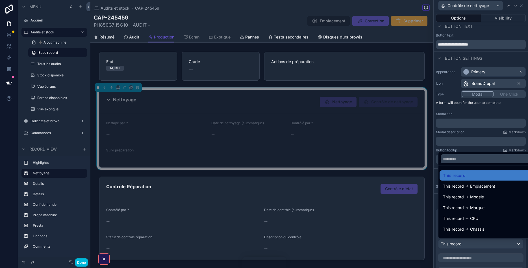
scroll to position [256, 0]
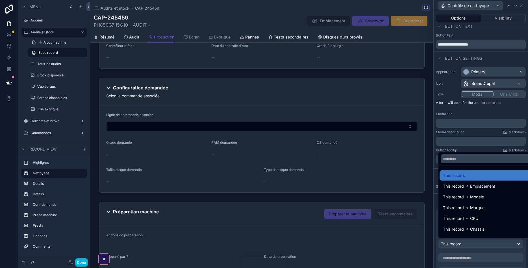
click at [436, 150] on div at bounding box center [481, 134] width 94 height 268
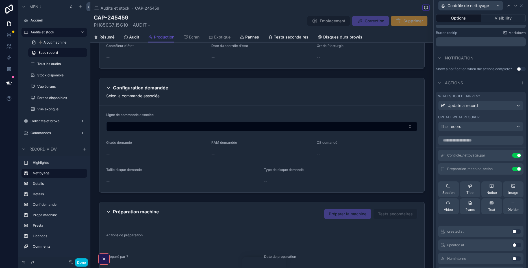
scroll to position [141, 0]
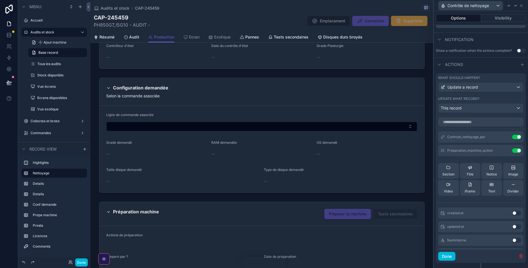
click at [0, 0] on button at bounding box center [0, 0] width 0 height 0
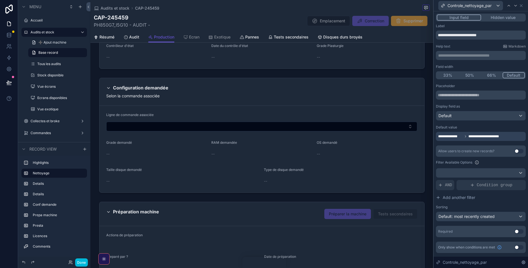
click at [495, 19] on button "Hidden value" at bounding box center [503, 17] width 44 height 6
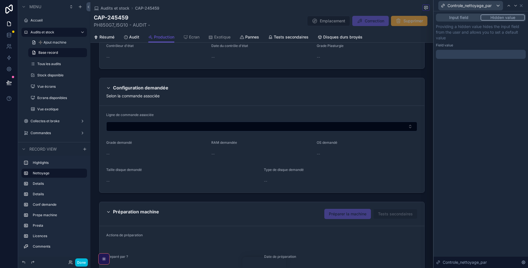
click at [470, 20] on button "Input field" at bounding box center [459, 17] width 44 height 6
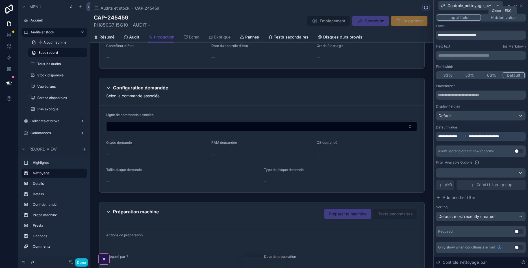
click at [522, 5] on icon at bounding box center [521, 5] width 5 height 5
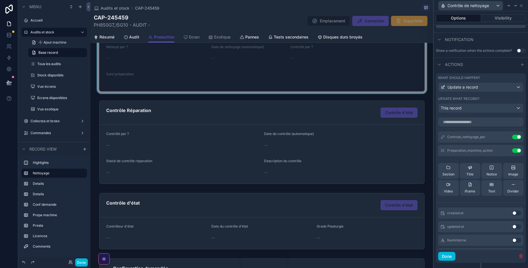
scroll to position [53, 0]
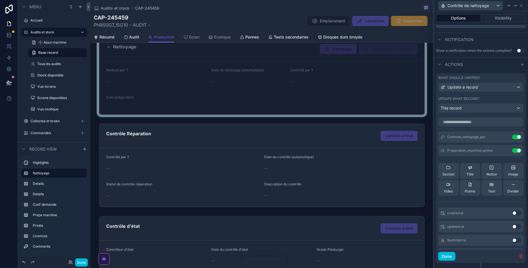
click at [224, 151] on div "scrollable content" at bounding box center [261, 165] width 343 height 88
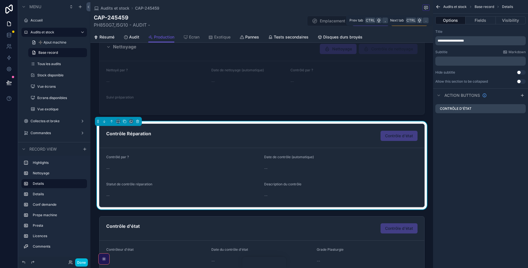
click at [491, 20] on button "Fields" at bounding box center [481, 20] width 30 height 8
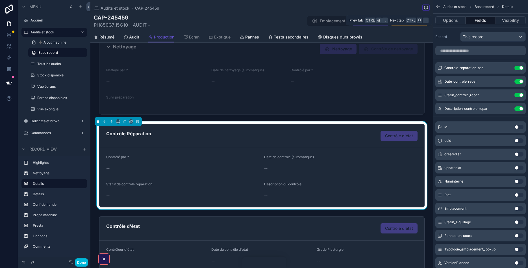
click at [455, 22] on button "Options" at bounding box center [451, 20] width 30 height 8
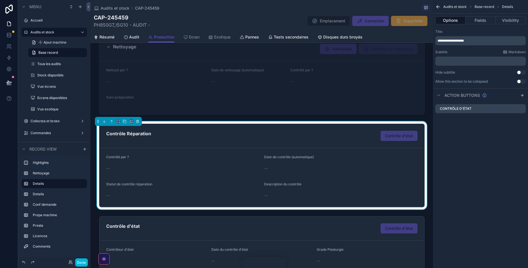
click at [0, 0] on icon "scrollable content" at bounding box center [0, 0] width 0 height 0
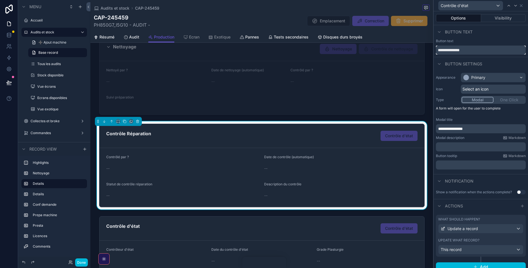
drag, startPoint x: 473, startPoint y: 51, endPoint x: 453, endPoint y: 50, distance: 19.8
click at [453, 50] on input "**********" at bounding box center [481, 50] width 90 height 9
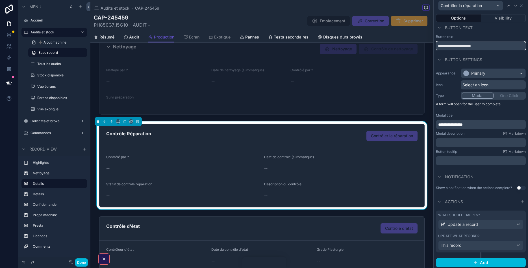
scroll to position [6, 0]
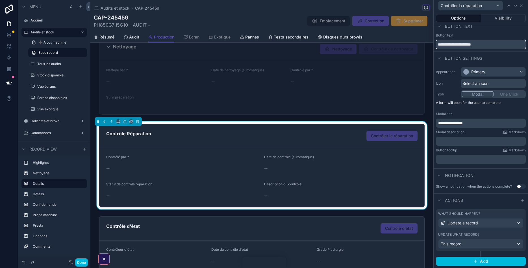
type input "**********"
click at [487, 243] on div "This record" at bounding box center [481, 243] width 85 height 9
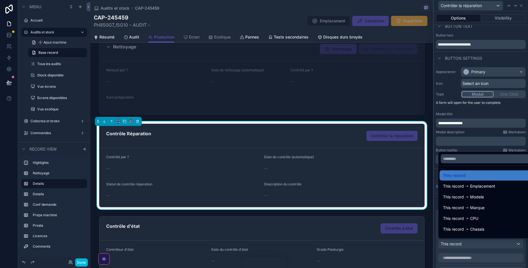
click at [435, 143] on div at bounding box center [481, 134] width 94 height 268
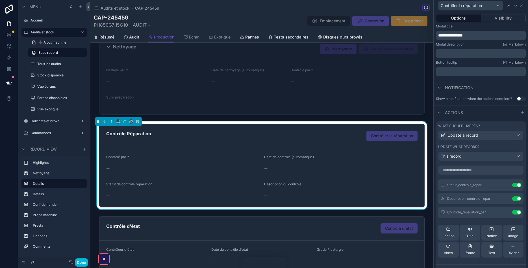
scroll to position [107, 0]
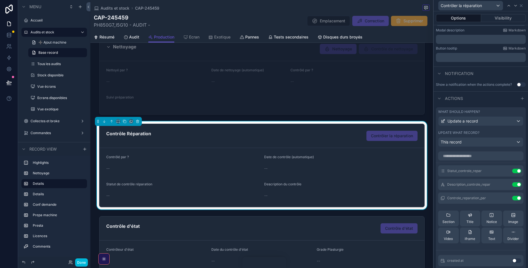
click at [0, 0] on icon at bounding box center [0, 0] width 0 height 0
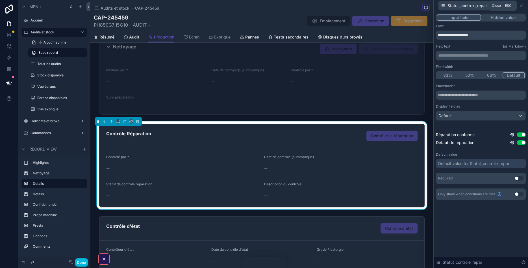
click at [522, 5] on icon at bounding box center [521, 5] width 5 height 5
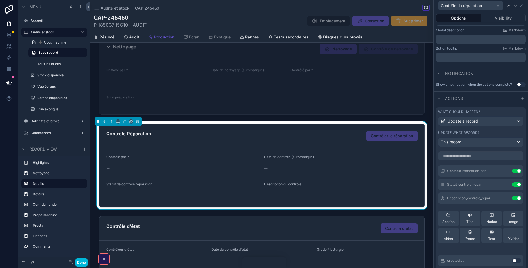
click at [0, 0] on icon at bounding box center [0, 0] width 0 height 0
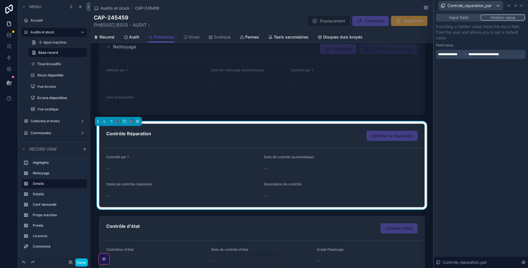
click at [465, 20] on button "Input field" at bounding box center [459, 17] width 44 height 6
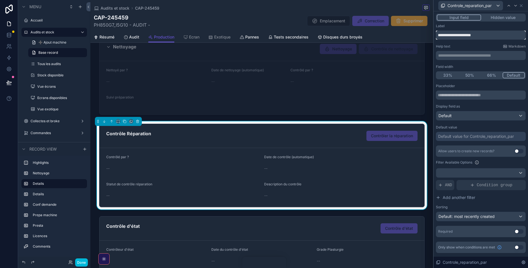
drag, startPoint x: 486, startPoint y: 34, endPoint x: 436, endPoint y: 36, distance: 50.3
click at [436, 36] on input "**********" at bounding box center [481, 35] width 90 height 9
type input "**********"
click at [521, 7] on icon at bounding box center [521, 5] width 5 height 5
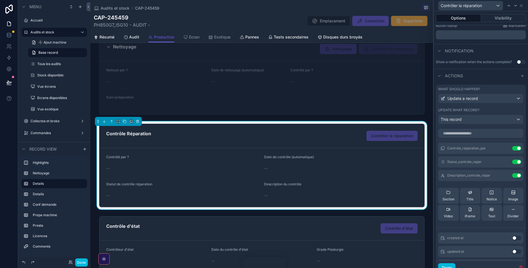
scroll to position [141, 0]
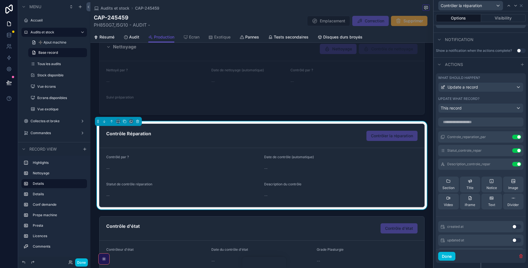
click at [0, 0] on icon at bounding box center [0, 0] width 0 height 0
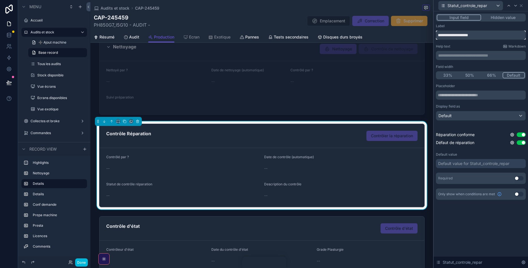
drag, startPoint x: 486, startPoint y: 32, endPoint x: 437, endPoint y: 34, distance: 48.4
click at [437, 34] on input "**********" at bounding box center [481, 35] width 90 height 9
type input "**********"
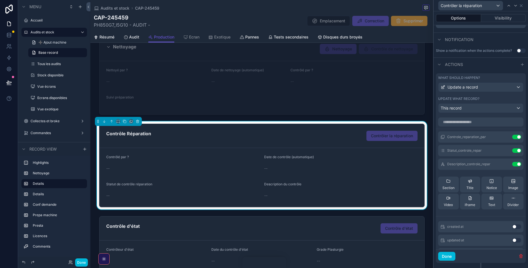
click at [0, 0] on button at bounding box center [0, 0] width 0 height 0
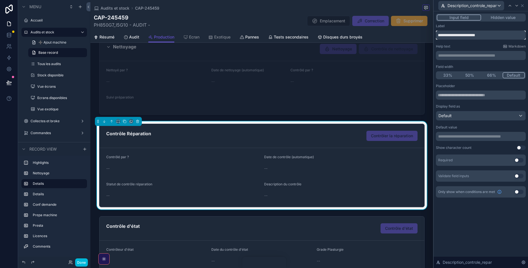
drag, startPoint x: 489, startPoint y: 34, endPoint x: 459, endPoint y: 36, distance: 30.0
click at [459, 36] on input "**********" at bounding box center [481, 35] width 90 height 9
type input "**********"
click at [524, 4] on icon at bounding box center [522, 5] width 5 height 5
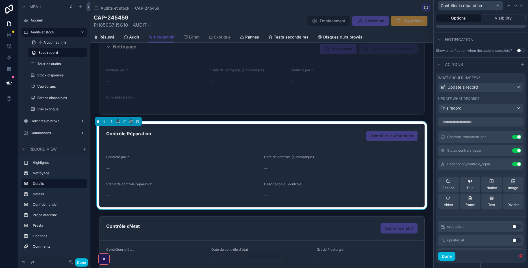
click at [0, 0] on icon at bounding box center [0, 0] width 0 height 0
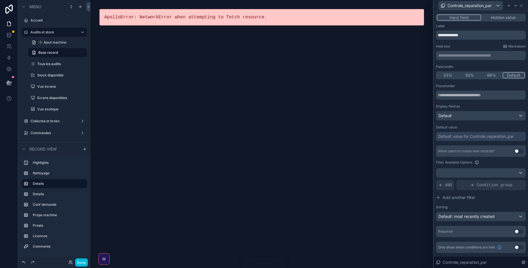
scroll to position [0, 0]
click at [519, 232] on button "Use setting" at bounding box center [519, 231] width 9 height 5
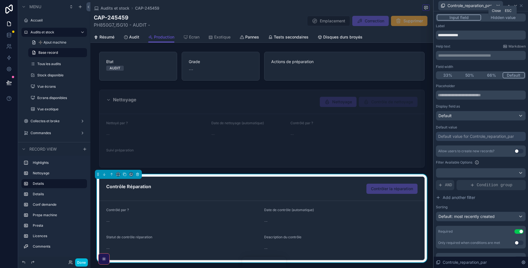
click at [520, 7] on icon at bounding box center [521, 5] width 5 height 5
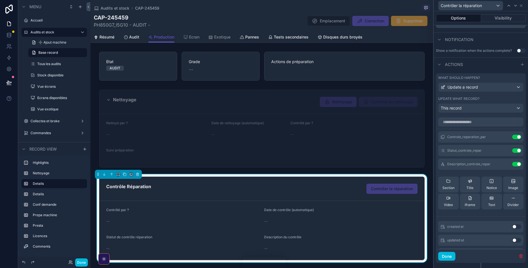
click at [0, 0] on icon at bounding box center [0, 0] width 0 height 0
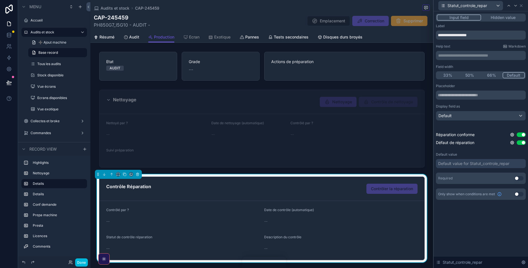
click at [517, 179] on button "Use setting" at bounding box center [519, 178] width 9 height 5
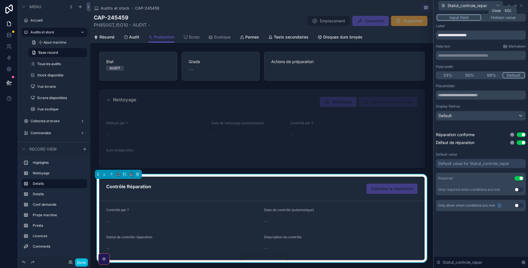
click at [521, 5] on icon at bounding box center [521, 5] width 5 height 5
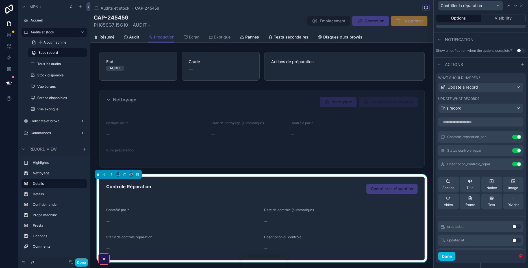
scroll to position [29, 0]
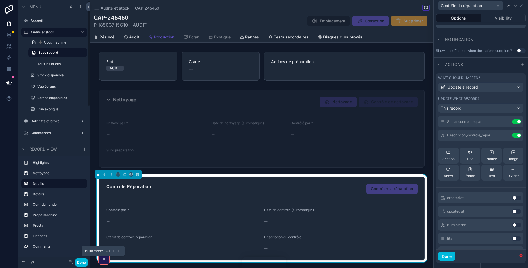
click at [83, 260] on button "Done" at bounding box center [81, 262] width 13 height 8
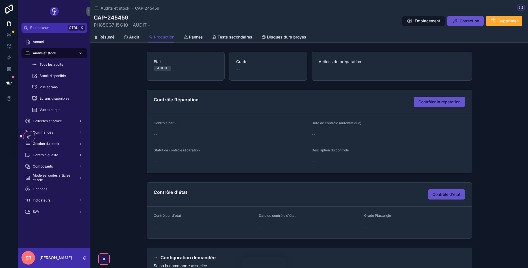
click at [439, 101] on span "Contrôler la réparation" at bounding box center [440, 102] width 42 height 6
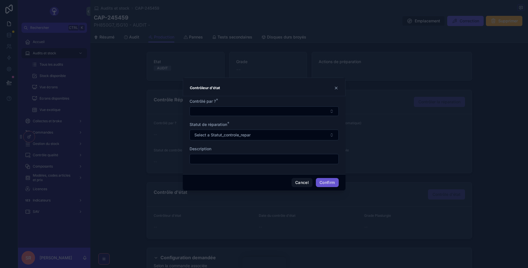
click at [248, 112] on button "Select Button" at bounding box center [264, 111] width 149 height 10
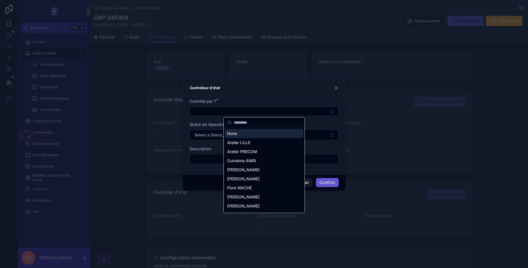
click at [252, 101] on div "Contrôlé par ? *" at bounding box center [264, 101] width 149 height 6
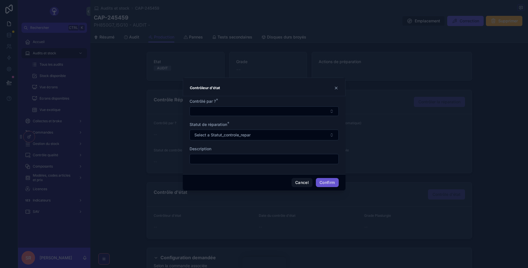
click at [234, 159] on input "text" at bounding box center [264, 159] width 149 height 8
click at [303, 181] on button "Cancel" at bounding box center [302, 182] width 21 height 9
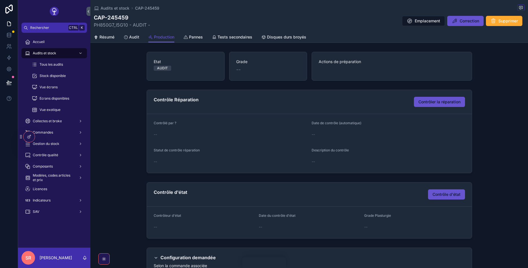
click at [28, 135] on icon at bounding box center [29, 136] width 5 height 5
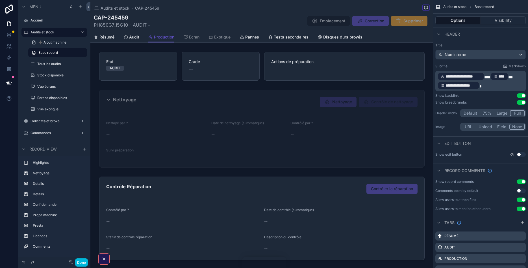
click at [291, 109] on div "scrollable content" at bounding box center [261, 128] width 343 height 82
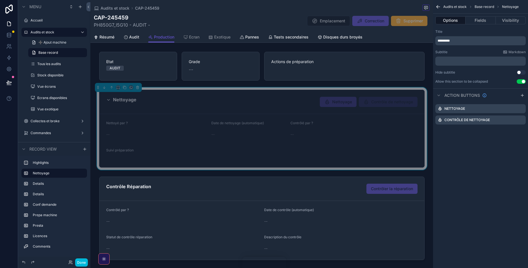
click at [329, 185] on div "scrollable content" at bounding box center [261, 218] width 343 height 88
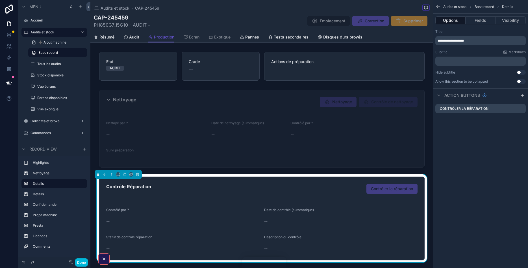
click at [473, 21] on button "Fields" at bounding box center [481, 20] width 30 height 8
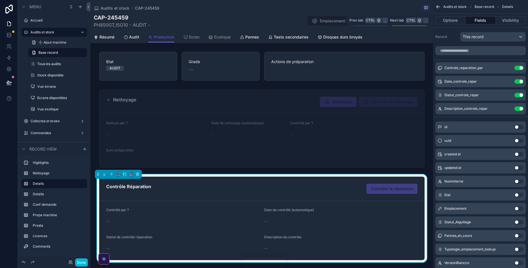
click at [458, 20] on button "Options" at bounding box center [451, 20] width 30 height 8
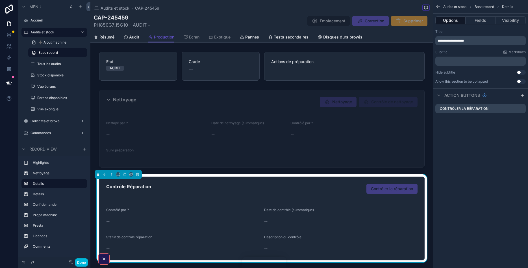
click at [0, 0] on icon "scrollable content" at bounding box center [0, 0] width 0 height 0
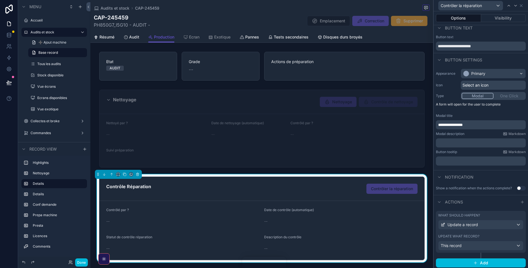
scroll to position [6, 0]
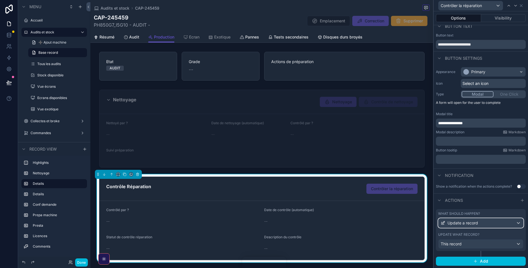
click at [483, 225] on div "Update a record" at bounding box center [481, 222] width 85 height 9
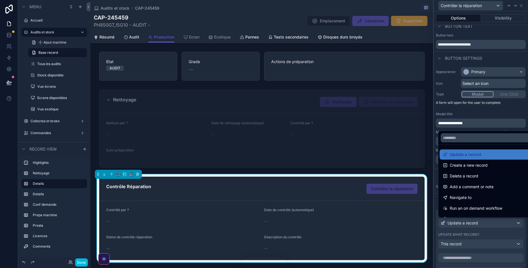
click at [435, 202] on div at bounding box center [481, 134] width 94 height 268
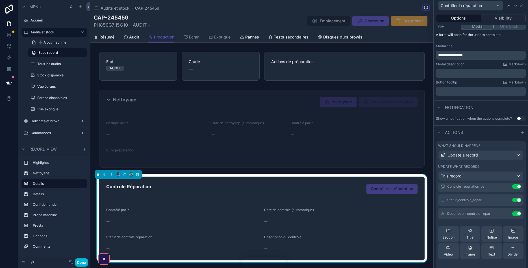
scroll to position [29, 0]
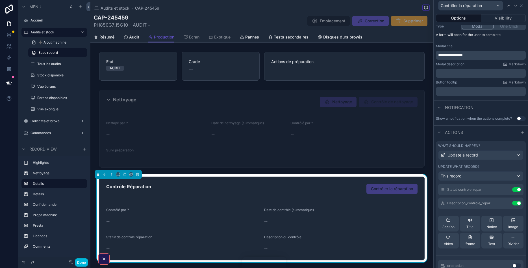
click at [0, 0] on button at bounding box center [0, 0] width 0 height 0
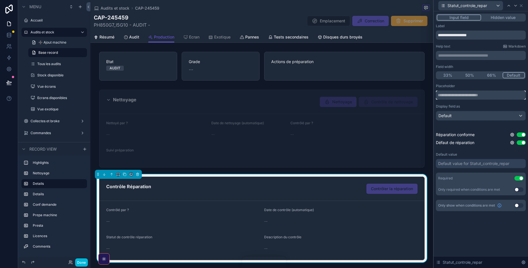
click at [479, 95] on input "text" at bounding box center [481, 94] width 90 height 9
type input "*"
type input "**********"
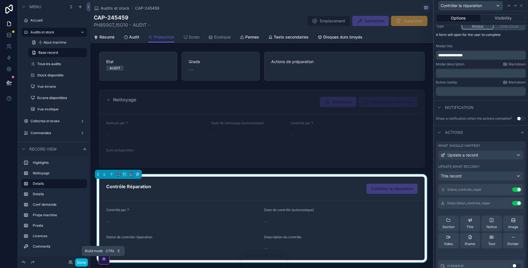
click at [84, 263] on button "Done" at bounding box center [81, 262] width 13 height 8
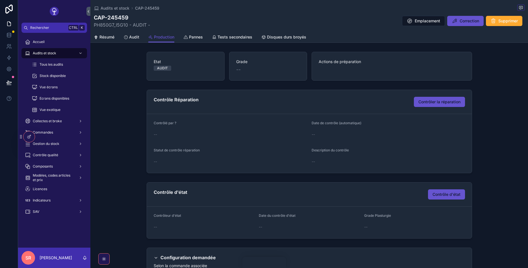
click at [433, 101] on span "Contrôler la réparation" at bounding box center [440, 102] width 42 height 6
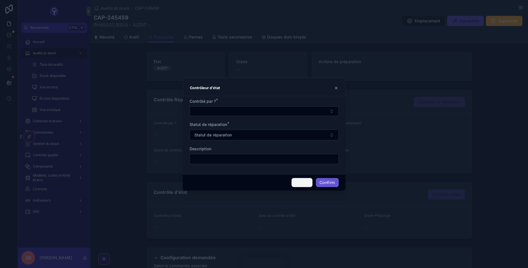
click at [297, 184] on button "Cancel" at bounding box center [302, 182] width 21 height 9
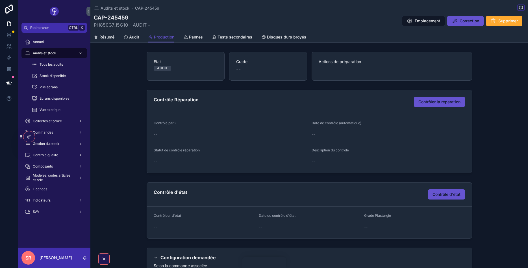
click at [31, 134] on icon at bounding box center [29, 136] width 5 height 5
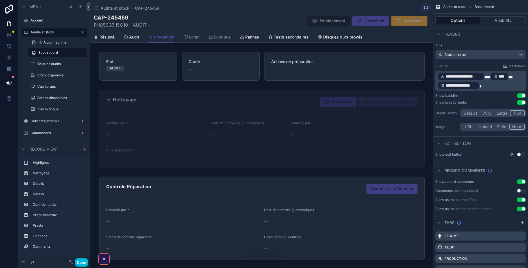
scroll to position [68, 0]
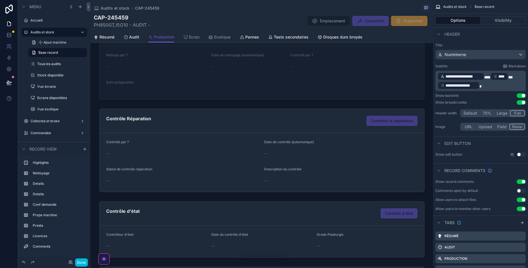
click at [233, 125] on div "scrollable content" at bounding box center [261, 150] width 343 height 88
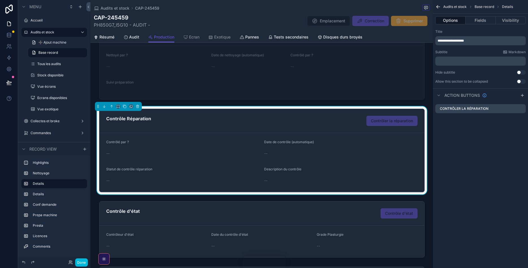
click at [519, 20] on button "Visibility" at bounding box center [511, 20] width 30 height 8
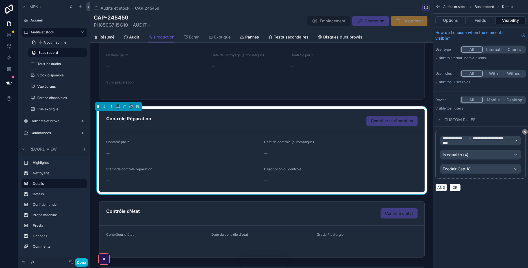
click at [441, 189] on button "AND" at bounding box center [442, 187] width 12 height 8
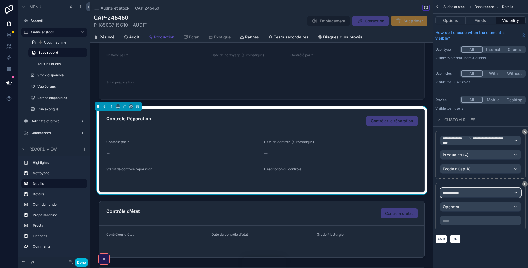
click at [497, 191] on div "**********" at bounding box center [481, 192] width 80 height 9
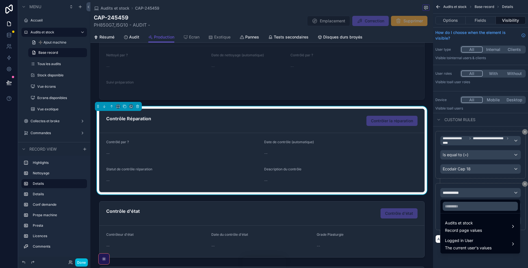
click at [483, 227] on div "Audits et stock Record page values" at bounding box center [480, 226] width 71 height 14
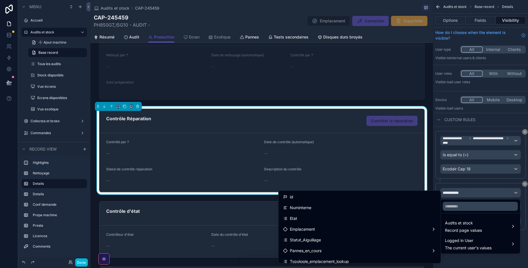
click at [351, 250] on div "Pannes_en_cours" at bounding box center [359, 250] width 153 height 7
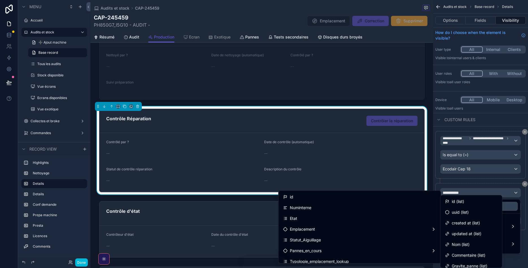
click at [351, 250] on div "Pannes_en_cours" at bounding box center [359, 250] width 153 height 7
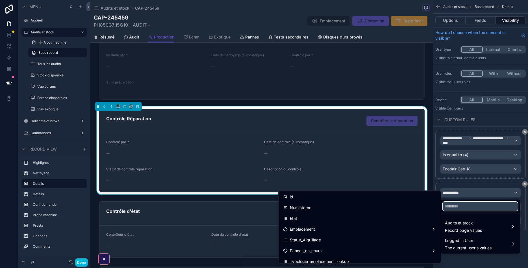
click at [466, 203] on input "text" at bounding box center [480, 206] width 75 height 9
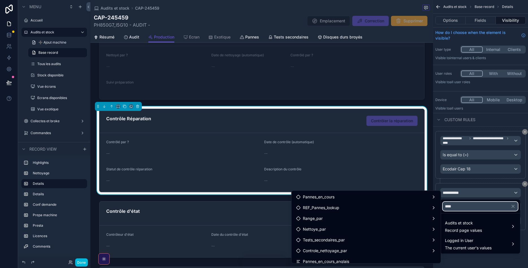
type input "****"
click at [362, 208] on div "REF_Pannes_lookup" at bounding box center [366, 207] width 140 height 7
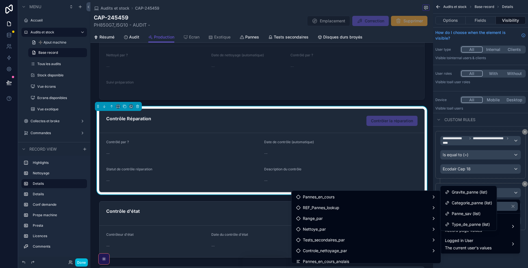
click at [362, 208] on div "REF_Pannes_lookup" at bounding box center [366, 207] width 140 height 7
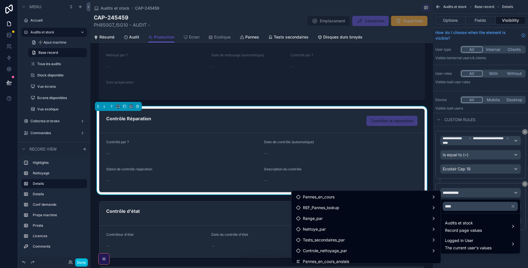
click at [332, 207] on span "REF_Pannes_lookup" at bounding box center [321, 207] width 36 height 7
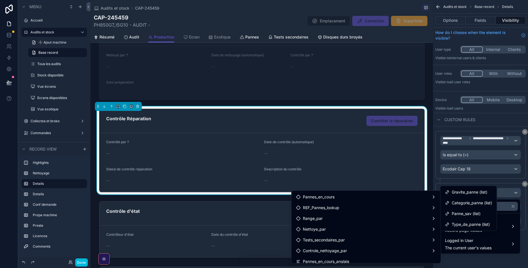
click at [332, 207] on span "REF_Pannes_lookup" at bounding box center [321, 207] width 36 height 7
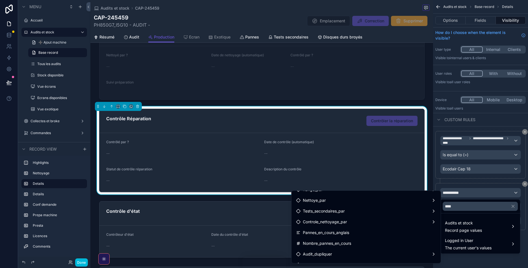
scroll to position [58, 0]
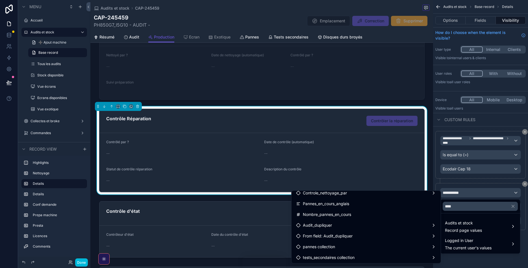
click at [344, 246] on div "pannes collection" at bounding box center [366, 246] width 140 height 7
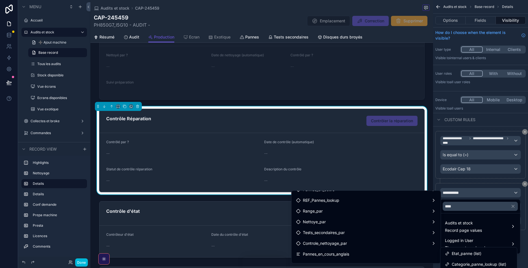
scroll to position [0, 0]
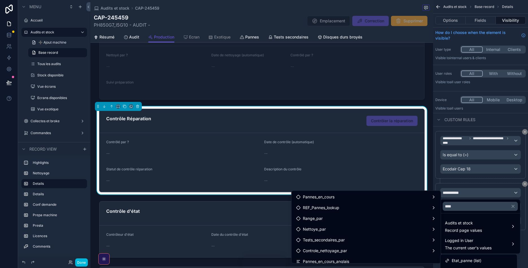
click at [374, 206] on div "REF_Pannes_lookup" at bounding box center [366, 207] width 140 height 7
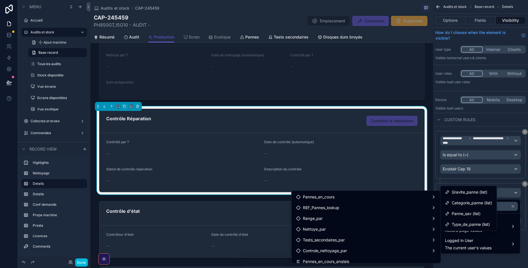
click at [374, 206] on div "REF_Pannes_lookup" at bounding box center [366, 207] width 140 height 7
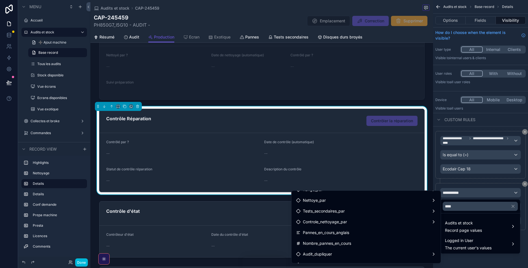
scroll to position [58, 0]
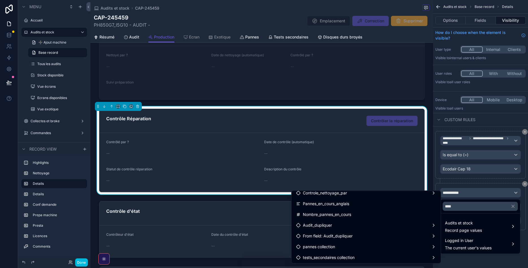
click at [341, 242] on div "pannes collection" at bounding box center [366, 246] width 147 height 10
click at [469, 229] on span "Etat_panne (list)" at bounding box center [467, 229] width 30 height 7
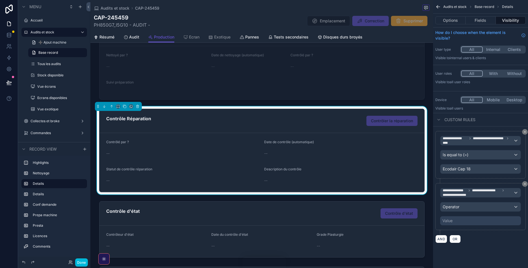
scroll to position [68, 0]
click at [465, 206] on div "Operator" at bounding box center [481, 206] width 80 height 9
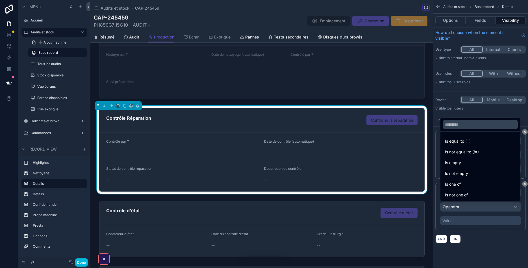
click at [463, 174] on span "Is not empty" at bounding box center [456, 173] width 23 height 7
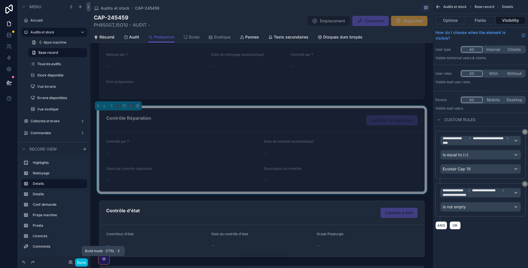
click at [82, 262] on button "Done" at bounding box center [81, 262] width 13 height 8
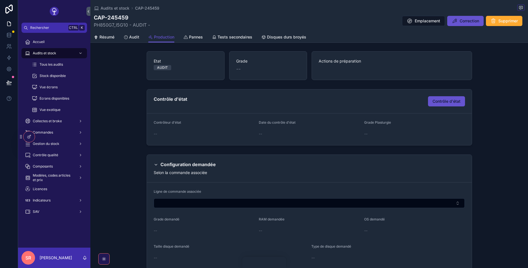
scroll to position [0, 0]
click at [56, 62] on span "Tous les audits" at bounding box center [51, 64] width 23 height 5
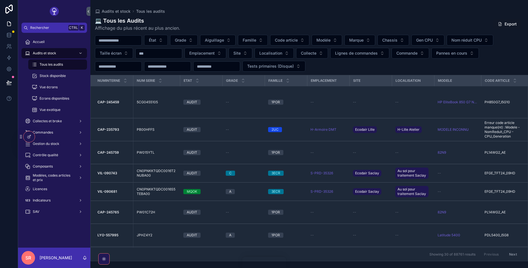
click at [216, 56] on button "Emplacement" at bounding box center [206, 53] width 42 height 11
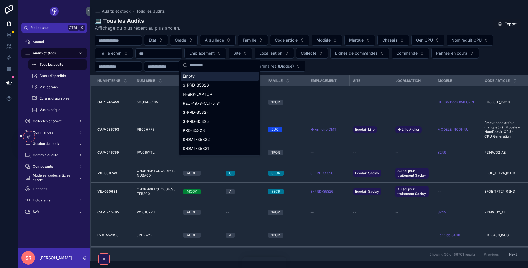
type input "*"
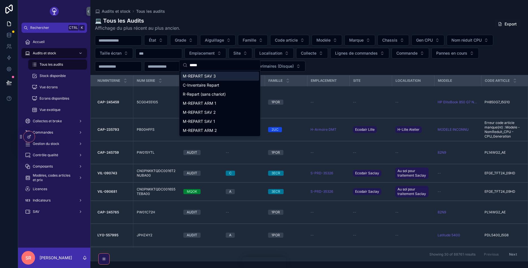
drag, startPoint x: 210, startPoint y: 66, endPoint x: 177, endPoint y: 61, distance: 33.8
click at [190, 61] on input "*****" at bounding box center [223, 65] width 67 height 10
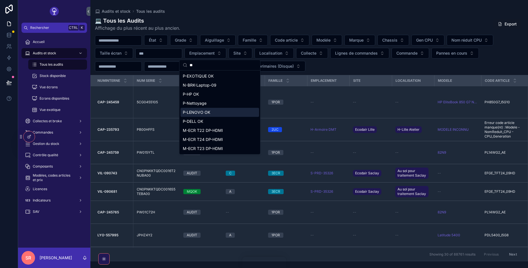
type input "**"
click at [198, 114] on span "P-LENOVO OK" at bounding box center [196, 112] width 27 height 6
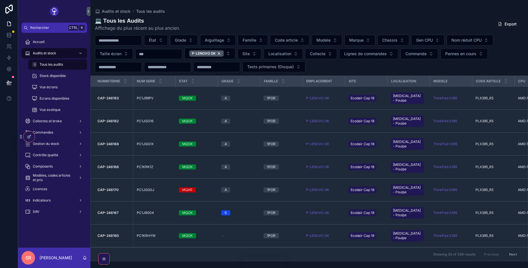
click at [113, 189] on strong "CAP-246170" at bounding box center [108, 189] width 21 height 4
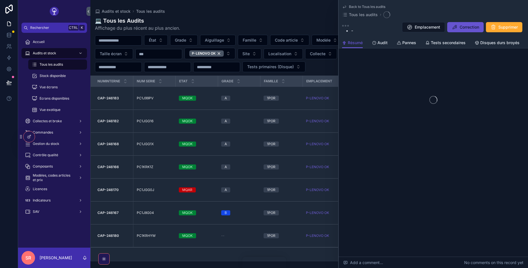
click at [113, 189] on strong "CAP-246170" at bounding box center [108, 189] width 21 height 4
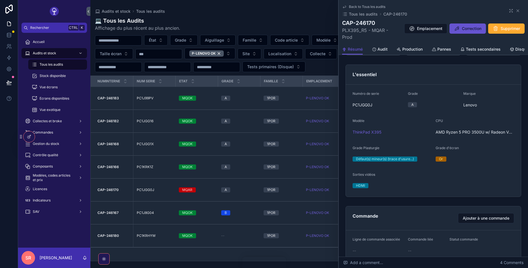
scroll to position [102, 0]
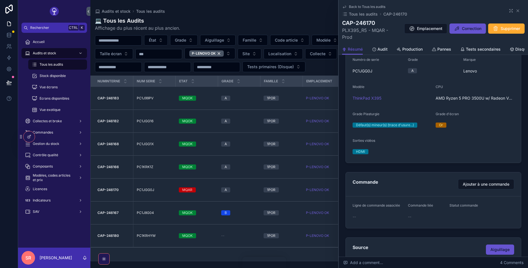
click at [405, 49] on span "Production" at bounding box center [413, 49] width 20 height 6
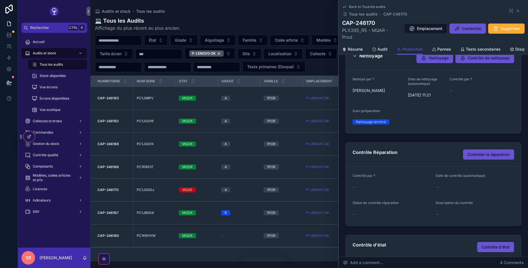
scroll to position [68, 0]
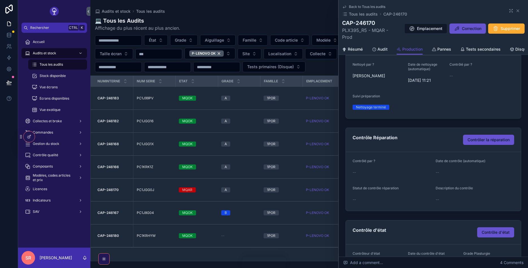
click at [122, 168] on div "CAP-246166 CAP-246166" at bounding box center [114, 167] width 32 height 5
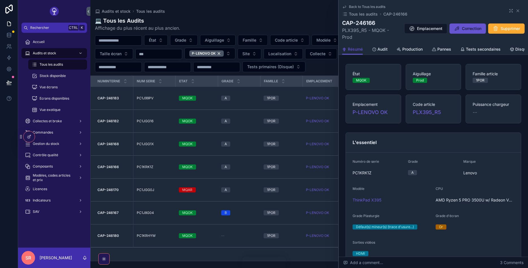
click at [402, 51] on div "Production" at bounding box center [410, 49] width 26 height 6
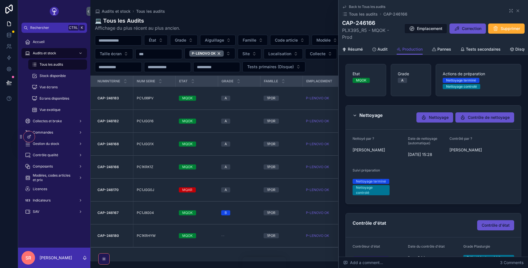
click at [443, 52] on span "Pannes" at bounding box center [445, 49] width 14 height 6
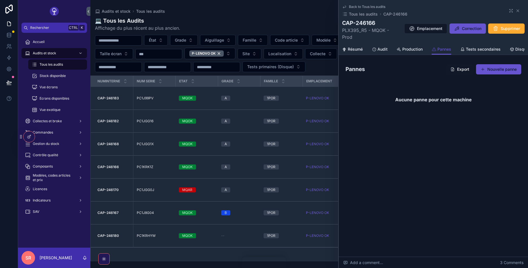
click at [344, 8] on icon "scrollable content" at bounding box center [344, 7] width 3 height 2
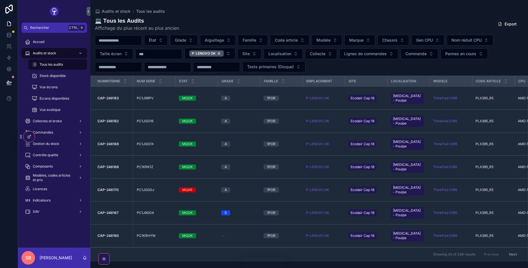
click at [224, 53] on div "P-LENOVO OK" at bounding box center [206, 53] width 34 height 6
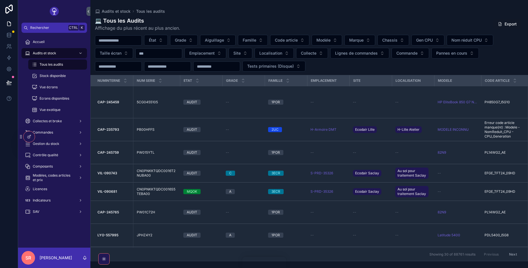
click at [186, 41] on span "Grade" at bounding box center [180, 40] width 11 height 6
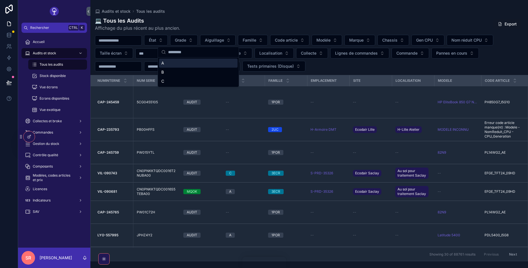
click at [186, 41] on span "Grade" at bounding box center [180, 40] width 11 height 6
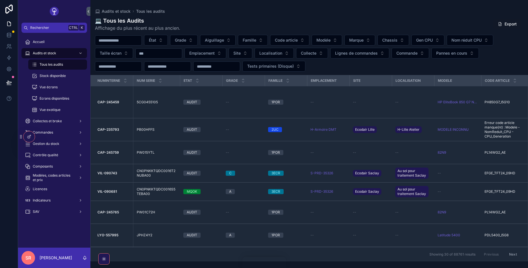
click at [168, 40] on button "État" at bounding box center [156, 40] width 24 height 11
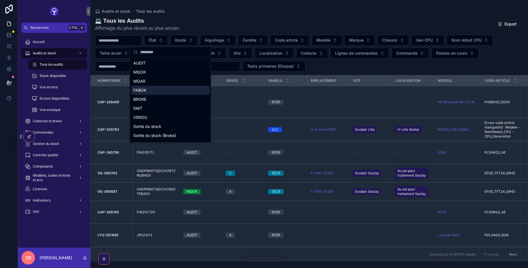
click at [144, 93] on div "FABOK" at bounding box center [170, 90] width 79 height 9
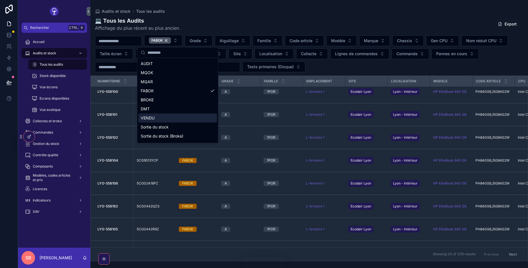
scroll to position [526, 0]
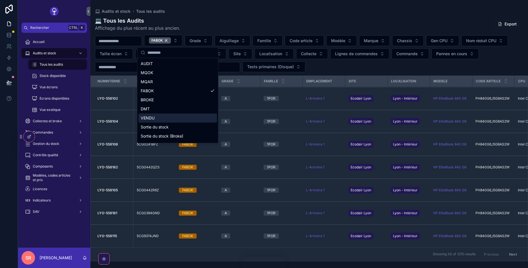
click at [134, 255] on div "Showing 30 of 1215 results Previous Next" at bounding box center [309, 254] width 437 height 14
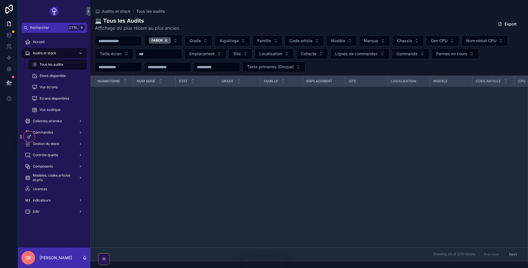
scroll to position [526, 0]
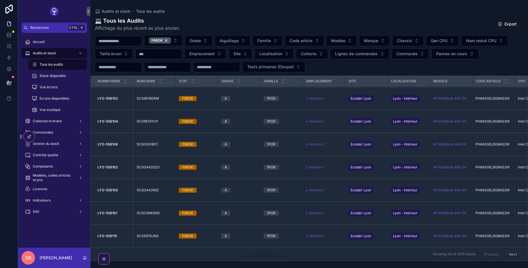
click at [241, 53] on span "Site" at bounding box center [237, 54] width 7 height 6
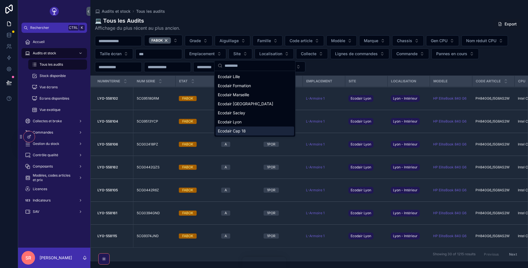
click at [239, 130] on span "Ecodair Cap 18" at bounding box center [232, 131] width 28 height 6
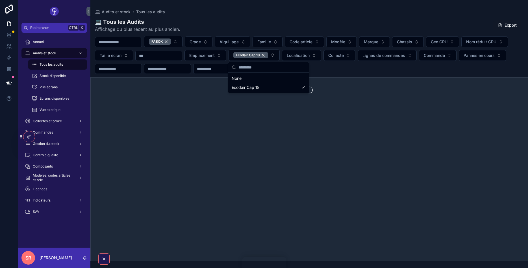
click at [384, 75] on div "💻 Tous les Audits Affichage du plus récent au plus ancien. Export FABOK Grade A…" at bounding box center [309, 138] width 438 height 246
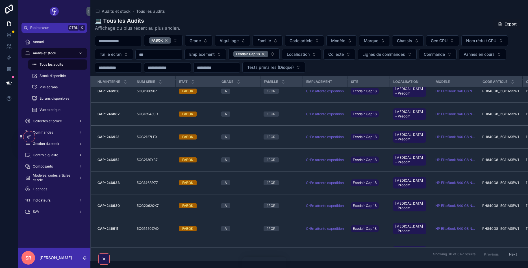
scroll to position [513, 0]
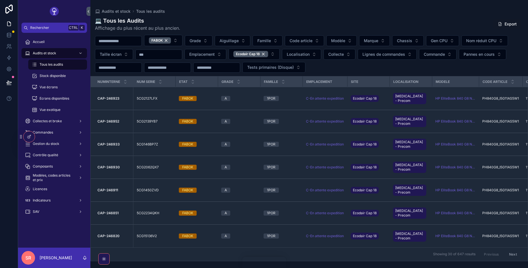
click at [510, 256] on button "Next" at bounding box center [514, 254] width 16 height 9
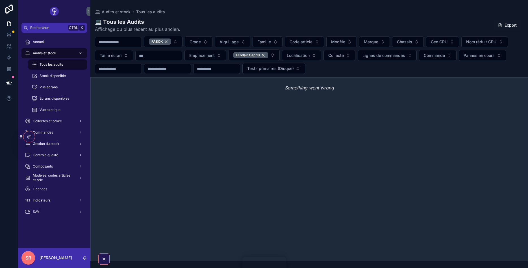
click at [171, 41] on div "FABOK" at bounding box center [160, 41] width 22 height 6
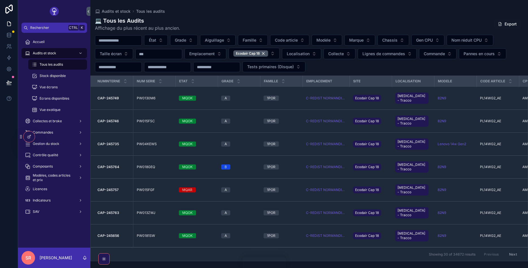
click at [168, 41] on button "État" at bounding box center [156, 40] width 24 height 11
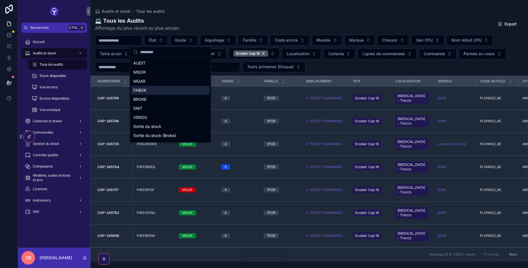
click at [142, 88] on div "FABOK" at bounding box center [170, 90] width 79 height 9
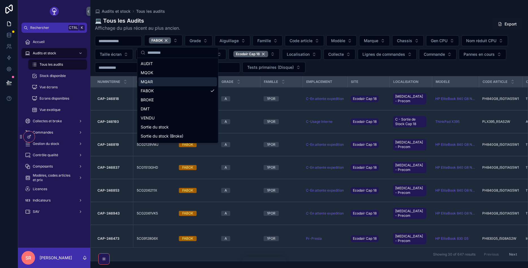
click at [368, 69] on div "FABOK Grade Aiguillage Famille Code article Modèle Marque Chassis Gen CPU Nom r…" at bounding box center [309, 54] width 438 height 38
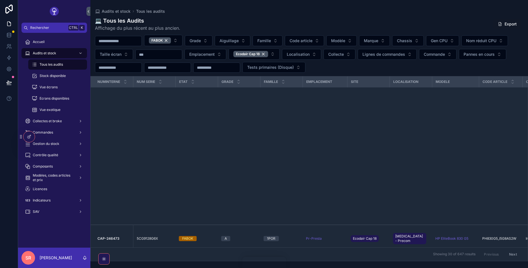
scroll to position [373, 0]
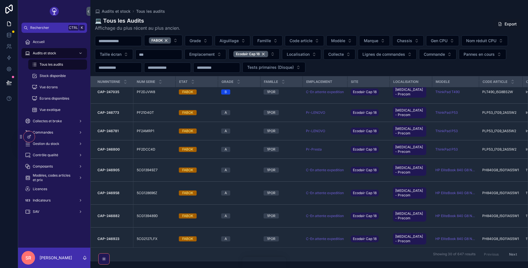
click at [215, 56] on span "Emplacement" at bounding box center [201, 54] width 25 height 6
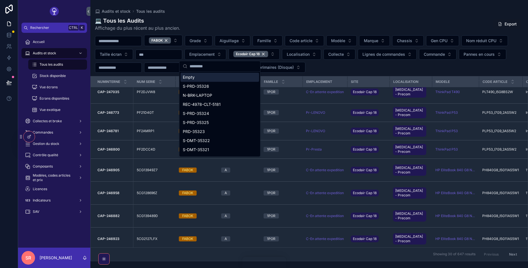
click at [215, 55] on span "Emplacement" at bounding box center [201, 54] width 25 height 6
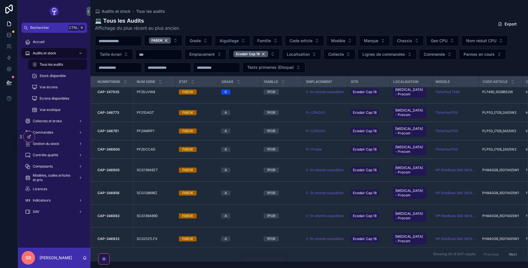
scroll to position [513, 0]
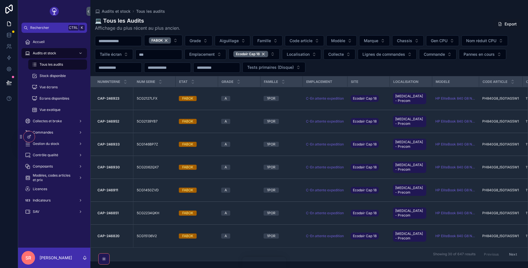
click at [307, 52] on span "Localisation" at bounding box center [298, 54] width 23 height 6
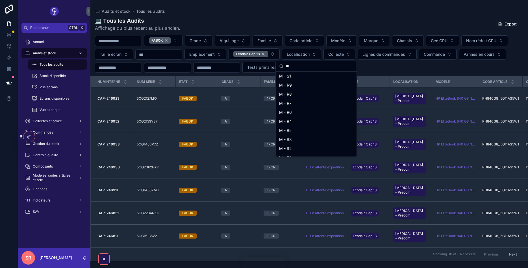
scroll to position [0, 0]
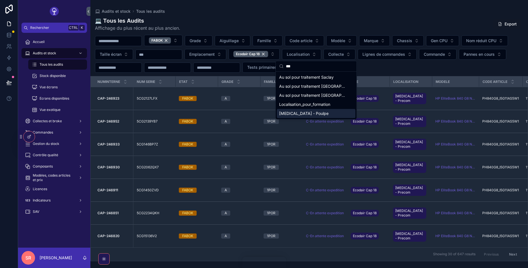
type input "***"
click at [306, 111] on span "CAP18 - Poulpe" at bounding box center [303, 114] width 49 height 6
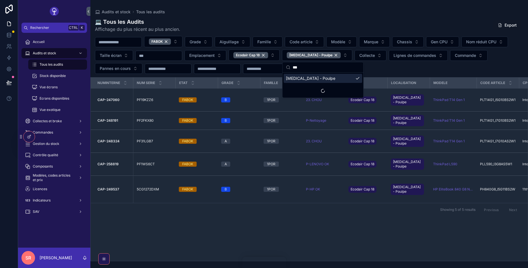
click at [316, 216] on div "Numinterne Num serie Etat Grade Famille Emplacement Site Localisation Modele Co…" at bounding box center [309, 168] width 437 height 183
click at [120, 181] on td "CAP-249537 CAP-249537" at bounding box center [112, 188] width 42 height 27
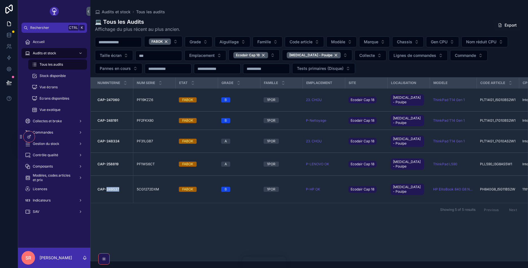
click at [120, 181] on td "CAP-249537 CAP-249537" at bounding box center [112, 188] width 42 height 27
click at [113, 192] on td "CAP-249537 CAP-249537" at bounding box center [112, 188] width 42 height 27
click at [146, 189] on td "5CG1272DXM 5CG1272DXM" at bounding box center [154, 188] width 42 height 27
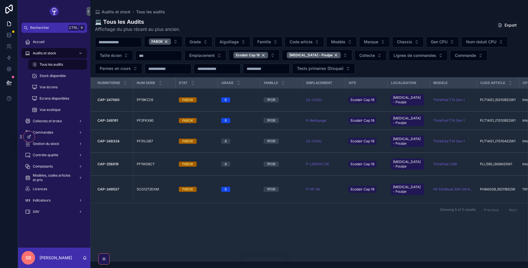
click at [104, 194] on td "CAP-249537 CAP-249537" at bounding box center [112, 188] width 42 height 27
click at [0, 0] on div "scrollable content" at bounding box center [0, 0] width 0 height 0
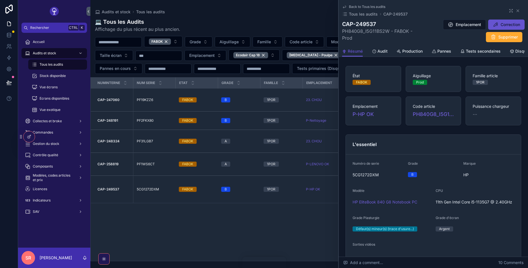
click at [408, 50] on span "Production" at bounding box center [413, 51] width 20 height 6
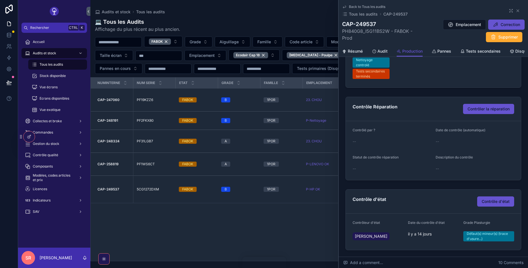
scroll to position [101, 0]
click at [439, 53] on span "Pannes" at bounding box center [445, 51] width 14 height 6
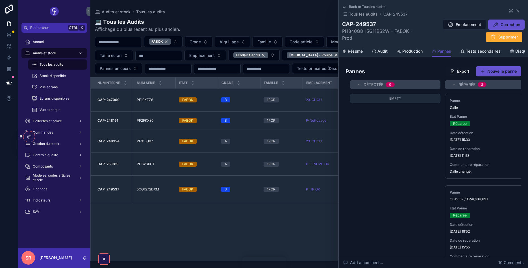
click at [407, 51] on span "Production" at bounding box center [413, 51] width 20 height 6
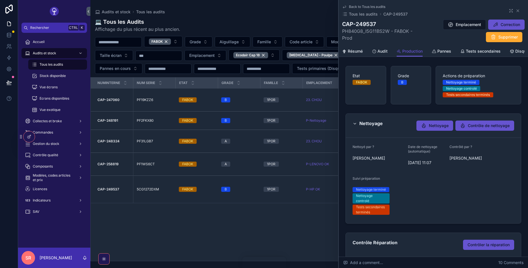
click at [171, 42] on div "FABOK" at bounding box center [160, 41] width 22 height 6
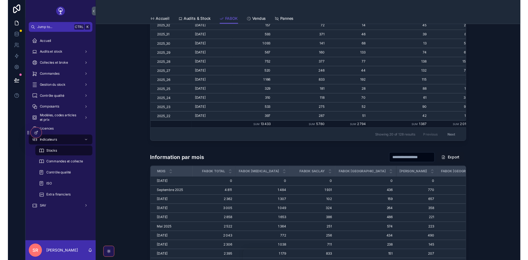
scroll to position [239, 0]
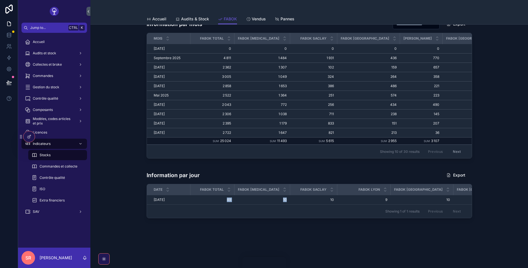
drag, startPoint x: 221, startPoint y: 200, endPoint x: 277, endPoint y: 200, distance: 56.3
click at [277, 200] on tr "[DATE] [DATE] 49 49 10 10 10 10 9 9 10 10 10 10 0 0" at bounding box center [353, 199] width 412 height 9
click at [191, 201] on td "49 49" at bounding box center [213, 199] width 44 height 9
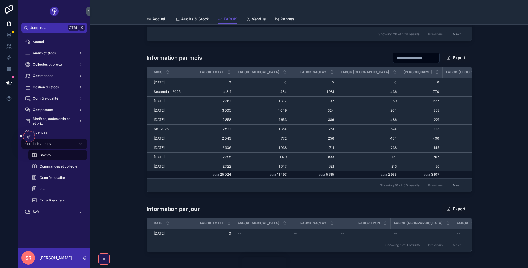
scroll to position [206, 0]
click at [25, 140] on div at bounding box center [28, 136] width 11 height 11
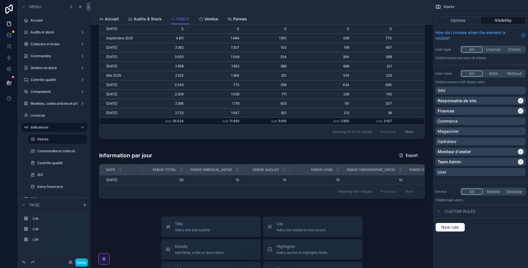
scroll to position [226, 0]
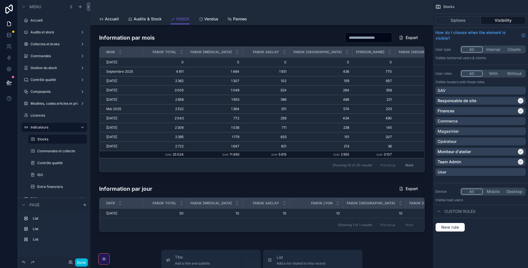
click at [110, 190] on div "scrollable content" at bounding box center [262, 208] width 334 height 55
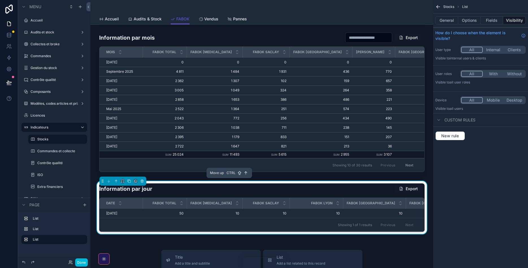
click at [118, 180] on icon "scrollable content" at bounding box center [116, 181] width 4 height 4
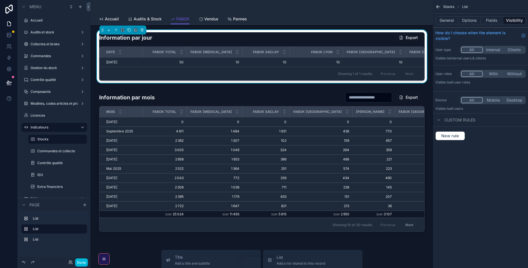
scroll to position [124, 0]
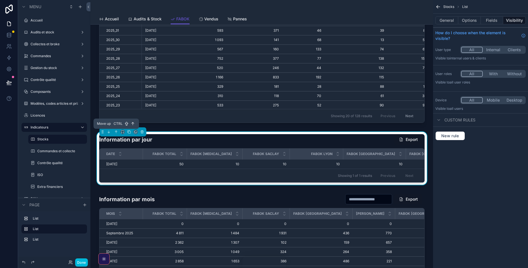
click at [115, 133] on icon "scrollable content" at bounding box center [116, 132] width 4 height 4
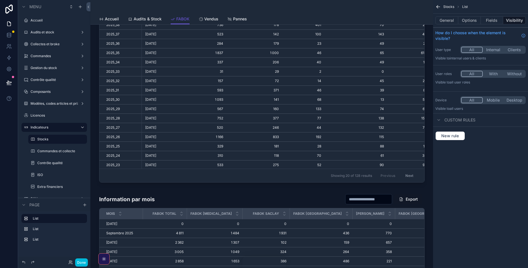
scroll to position [0, 0]
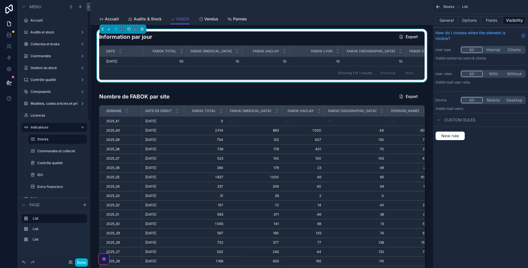
click at [80, 263] on button "Done" at bounding box center [81, 262] width 13 height 8
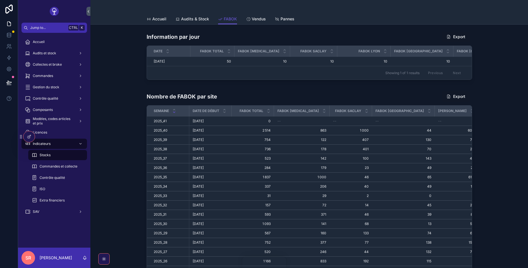
click at [190, 22] on link "Audits & Stock" at bounding box center [193, 19] width 34 height 11
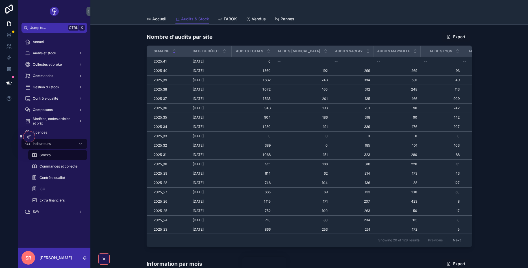
click at [218, 21] on icon "scrollable content" at bounding box center [220, 19] width 5 height 5
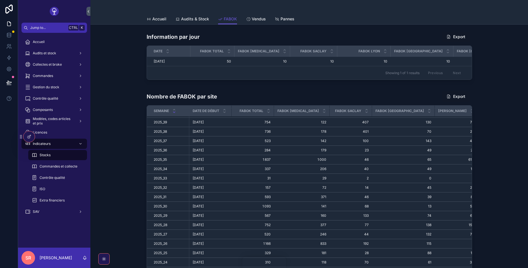
click at [186, 40] on h1 "Information par jour" at bounding box center [173, 37] width 53 height 8
click at [32, 134] on div at bounding box center [28, 136] width 11 height 11
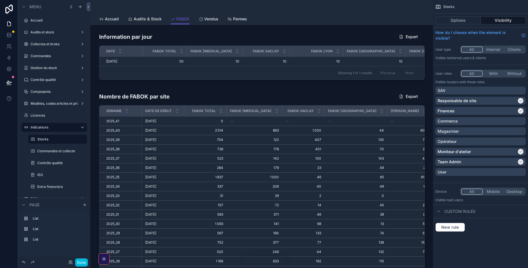
click at [132, 37] on div "scrollable content" at bounding box center [262, 56] width 334 height 55
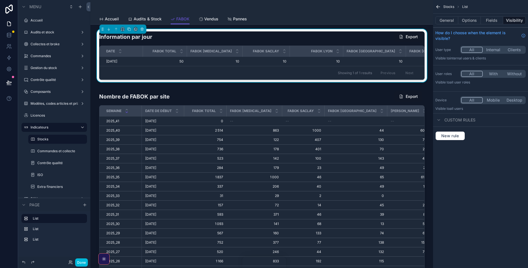
click at [471, 24] on button "Options" at bounding box center [470, 20] width 23 height 8
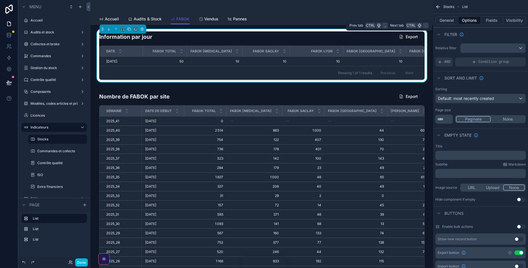
click at [456, 22] on button "General" at bounding box center [447, 20] width 23 height 8
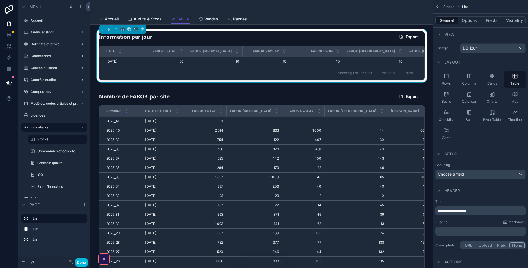
click at [488, 26] on div "General Options Fields Visibility" at bounding box center [480, 21] width 95 height 14
click at [491, 18] on button "Fields" at bounding box center [492, 20] width 23 height 8
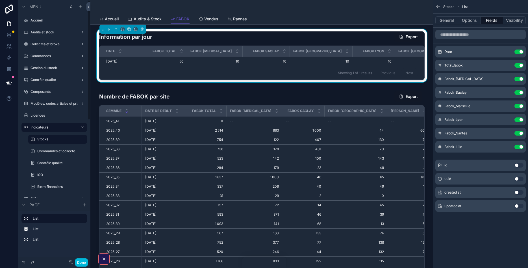
click at [78, 262] on button "Done" at bounding box center [81, 262] width 13 height 8
